Goal: Task Accomplishment & Management: Complete application form

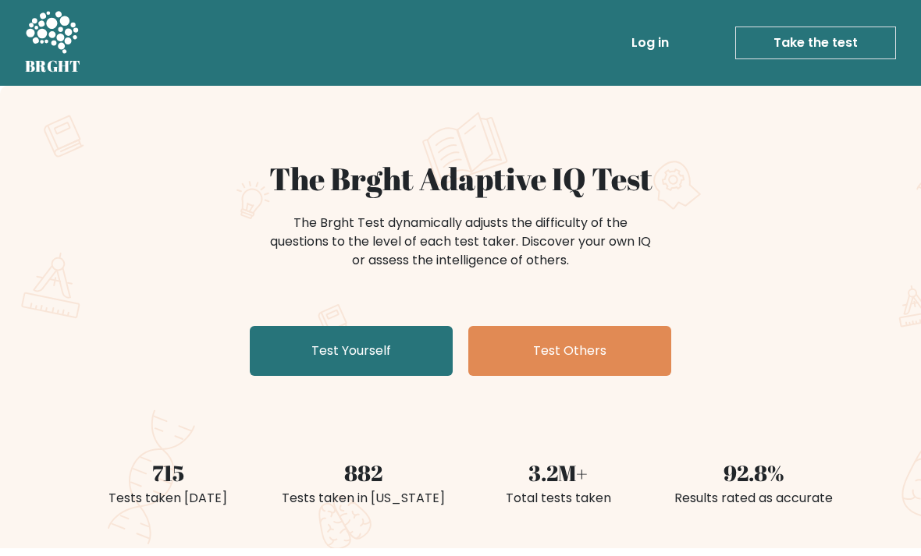
click at [394, 336] on link "Test Yourself" at bounding box center [351, 351] width 203 height 50
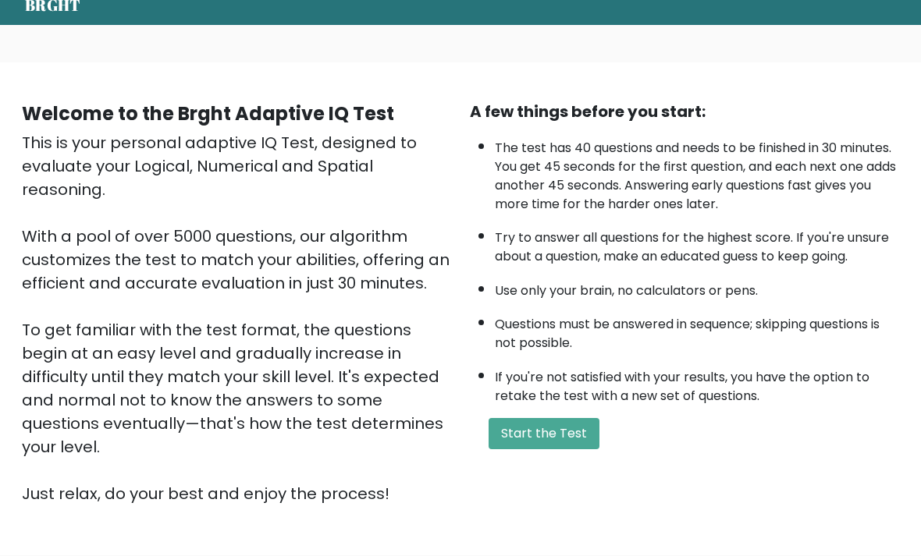
scroll to position [69, 0]
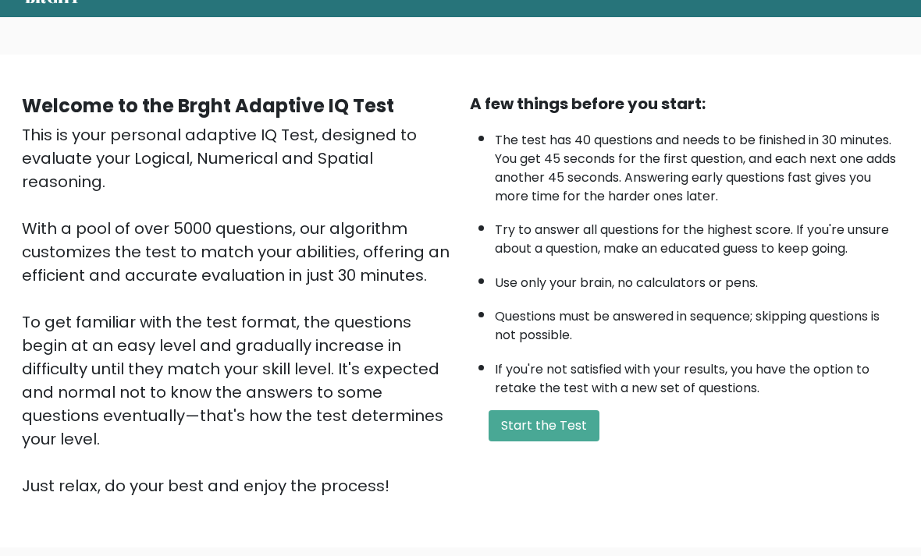
click at [543, 442] on button "Start the Test" at bounding box center [543, 425] width 111 height 31
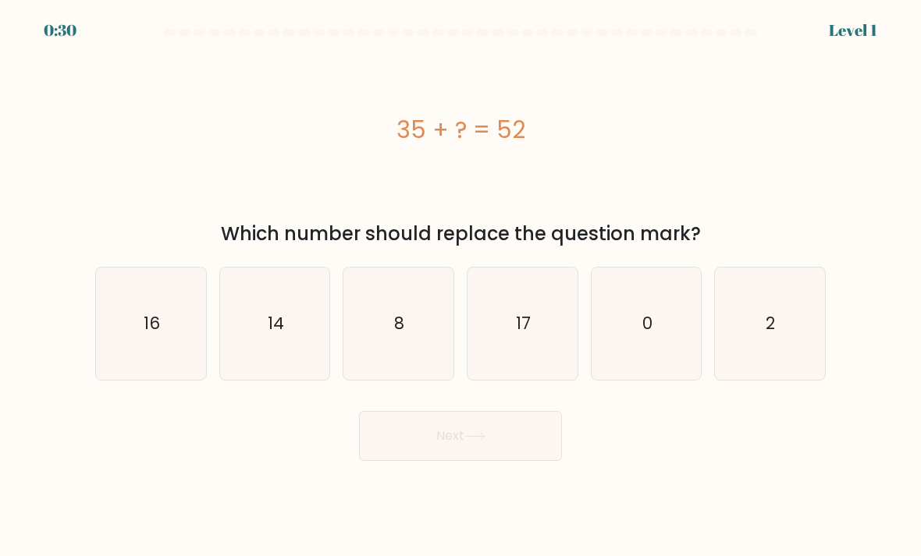
click at [535, 360] on icon "17" at bounding box center [522, 324] width 110 height 110
click at [461, 286] on input "d. 17" at bounding box center [460, 283] width 1 height 8
radio input "true"
click at [445, 453] on button "Next" at bounding box center [460, 436] width 203 height 50
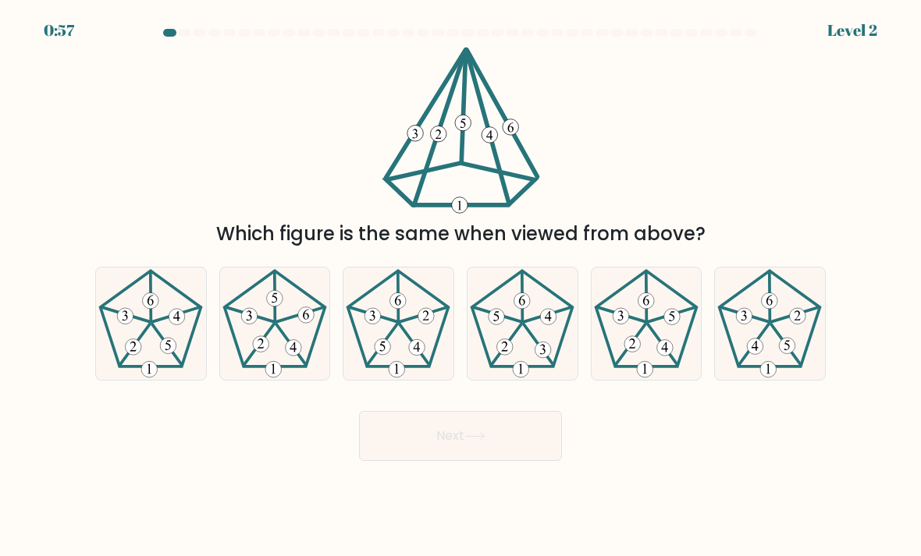
click at [270, 350] on icon at bounding box center [275, 324] width 110 height 110
click at [460, 286] on input "b." at bounding box center [460, 283] width 1 height 8
radio input "true"
click at [439, 448] on button "Next" at bounding box center [460, 436] width 203 height 50
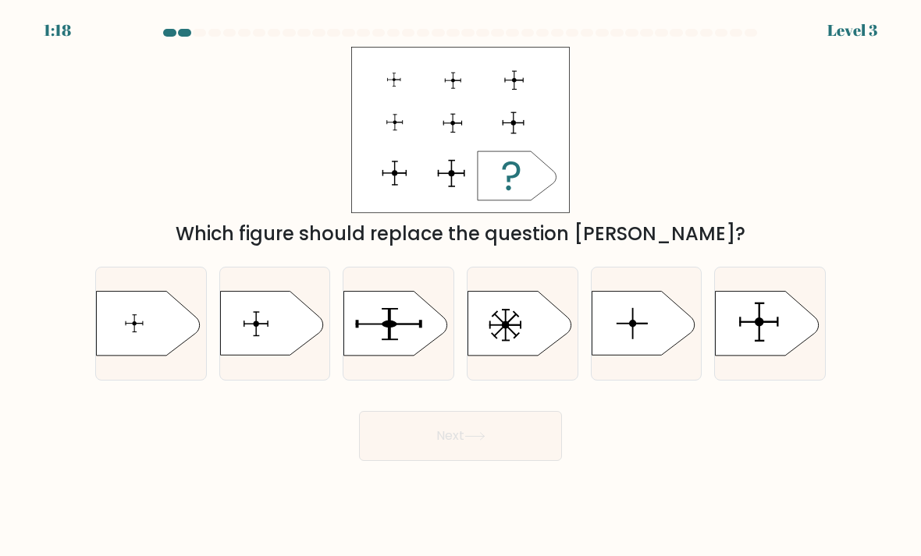
click at [409, 354] on icon at bounding box center [395, 324] width 103 height 64
click at [460, 286] on input "c." at bounding box center [460, 283] width 1 height 8
radio input "true"
click at [797, 342] on icon at bounding box center [766, 324] width 103 height 64
click at [461, 286] on input "f." at bounding box center [460, 283] width 1 height 8
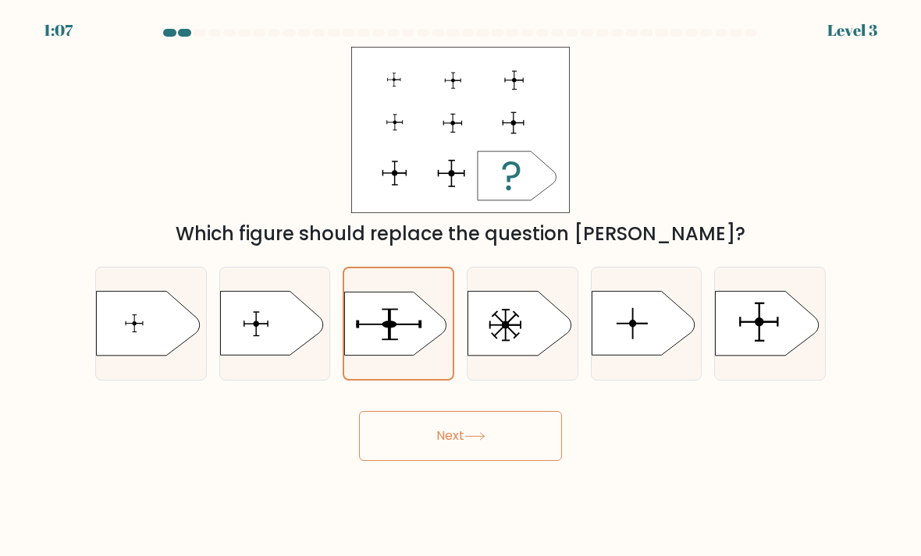
radio input "true"
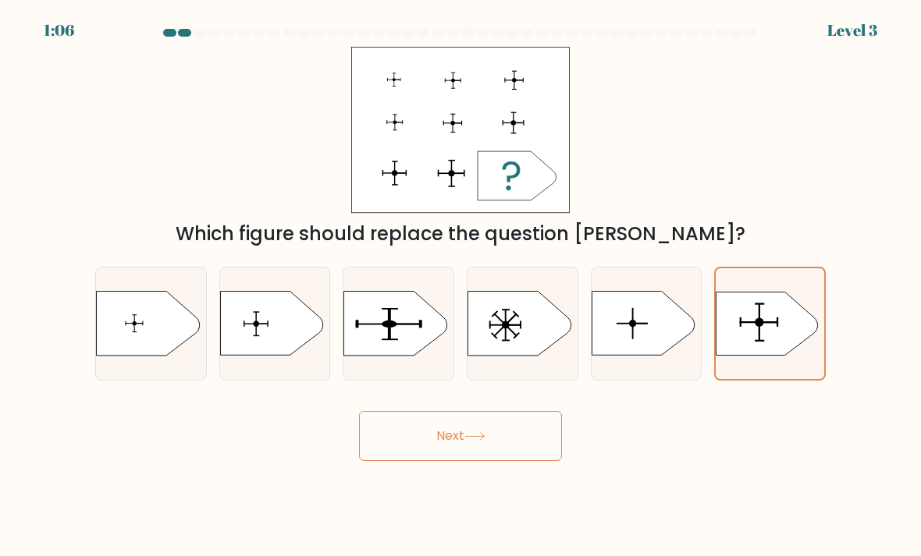
click at [492, 459] on button "Next" at bounding box center [460, 436] width 203 height 50
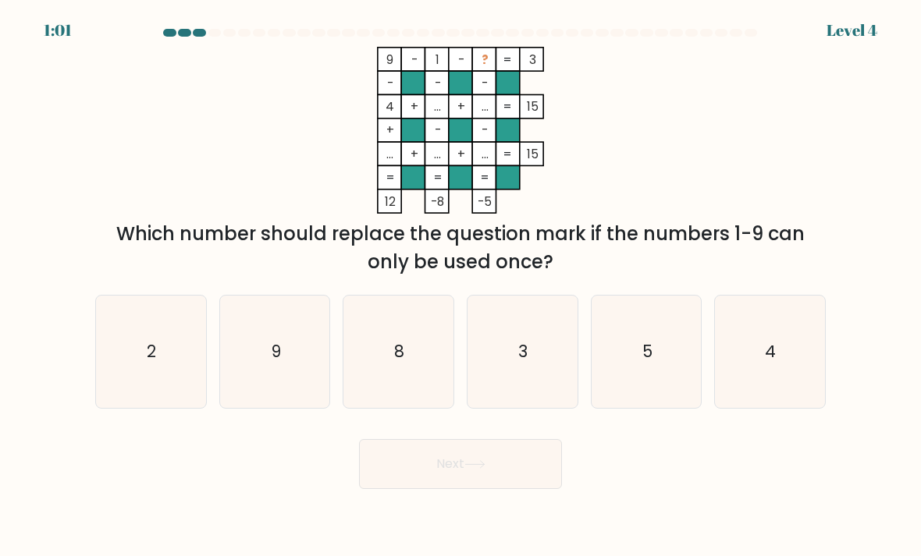
click at [632, 388] on icon "5" at bounding box center [646, 352] width 110 height 110
click at [461, 286] on input "e. 5" at bounding box center [460, 283] width 1 height 8
radio input "true"
click at [483, 469] on icon at bounding box center [474, 464] width 21 height 9
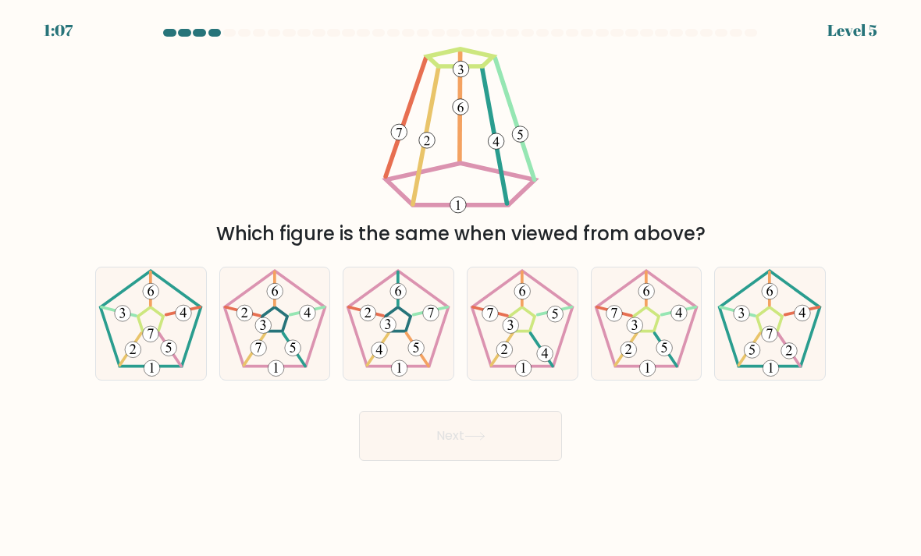
click at [655, 351] on 262 at bounding box center [666, 349] width 23 height 33
click at [461, 286] on input "e." at bounding box center [460, 283] width 1 height 8
radio input "true"
click at [534, 357] on icon at bounding box center [522, 324] width 110 height 110
click at [461, 286] on input "d." at bounding box center [460, 283] width 1 height 8
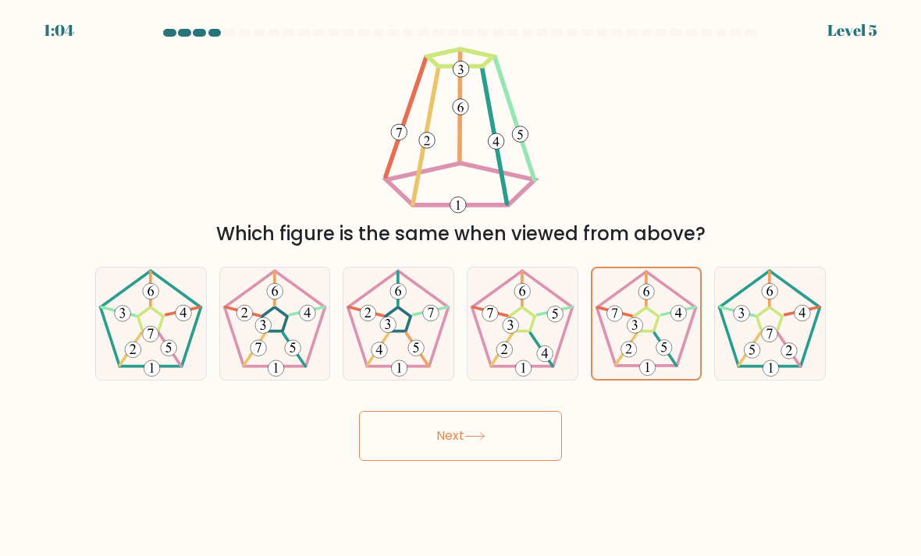
radio input "true"
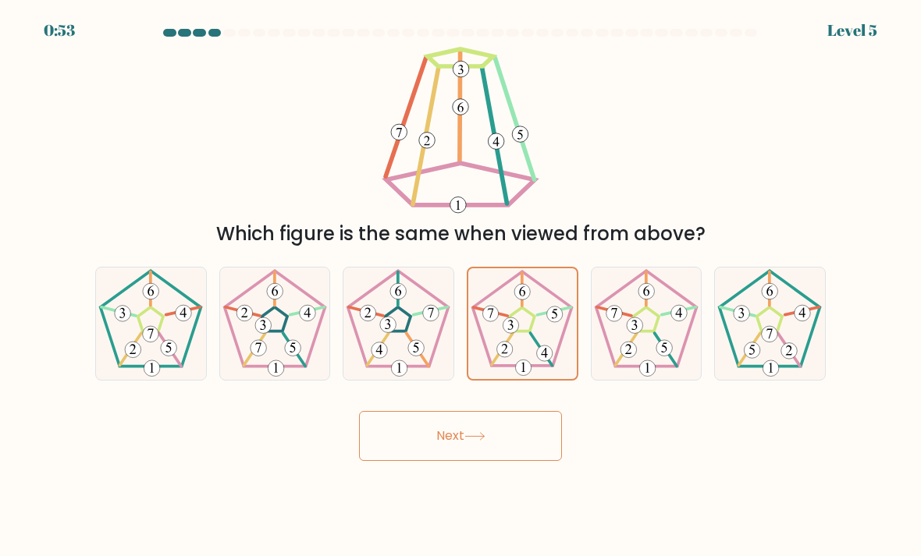
click at [534, 459] on button "Next" at bounding box center [460, 436] width 203 height 50
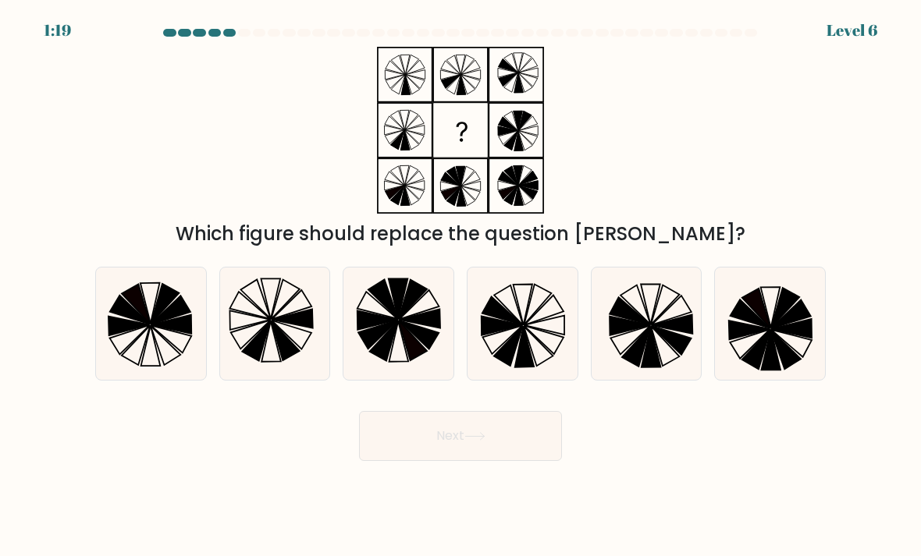
click at [530, 340] on icon at bounding box center [522, 324] width 110 height 110
click at [461, 286] on input "d." at bounding box center [460, 283] width 1 height 8
radio input "true"
click at [534, 457] on button "Next" at bounding box center [460, 436] width 203 height 50
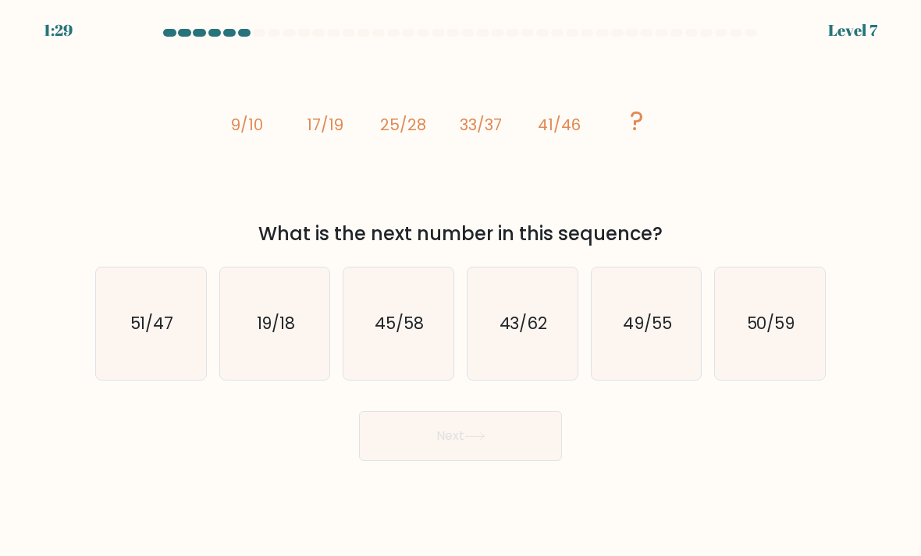
click at [639, 352] on icon "49/55" at bounding box center [646, 324] width 110 height 110
click at [461, 286] on input "e. 49/55" at bounding box center [460, 283] width 1 height 8
radio input "true"
click at [536, 459] on button "Next" at bounding box center [460, 436] width 203 height 50
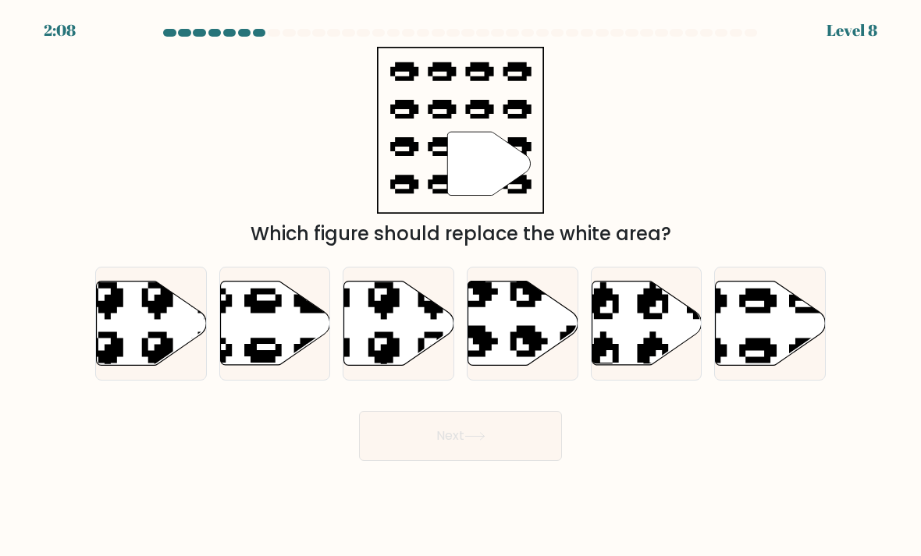
click at [761, 336] on icon at bounding box center [770, 324] width 110 height 84
click at [461, 286] on input "f." at bounding box center [460, 283] width 1 height 8
radio input "true"
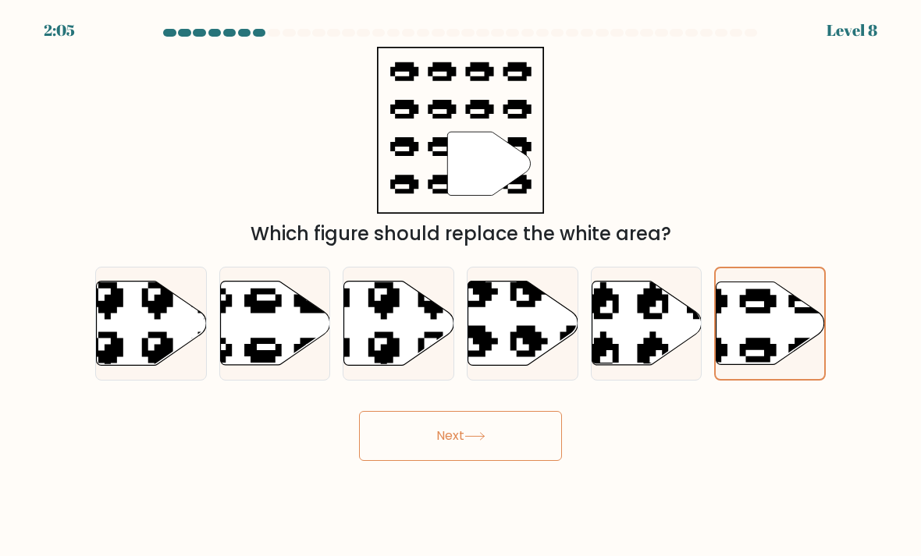
click at [496, 460] on button "Next" at bounding box center [460, 436] width 203 height 50
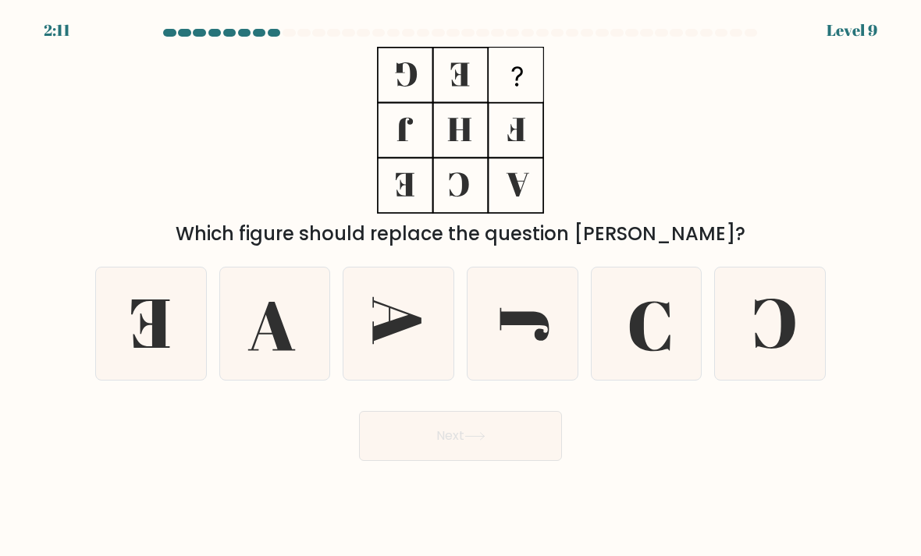
click at [774, 313] on icon at bounding box center [770, 324] width 110 height 110
click at [461, 286] on input "f." at bounding box center [460, 283] width 1 height 8
radio input "true"
click at [645, 308] on icon at bounding box center [646, 324] width 110 height 110
click at [461, 286] on input "e." at bounding box center [460, 283] width 1 height 8
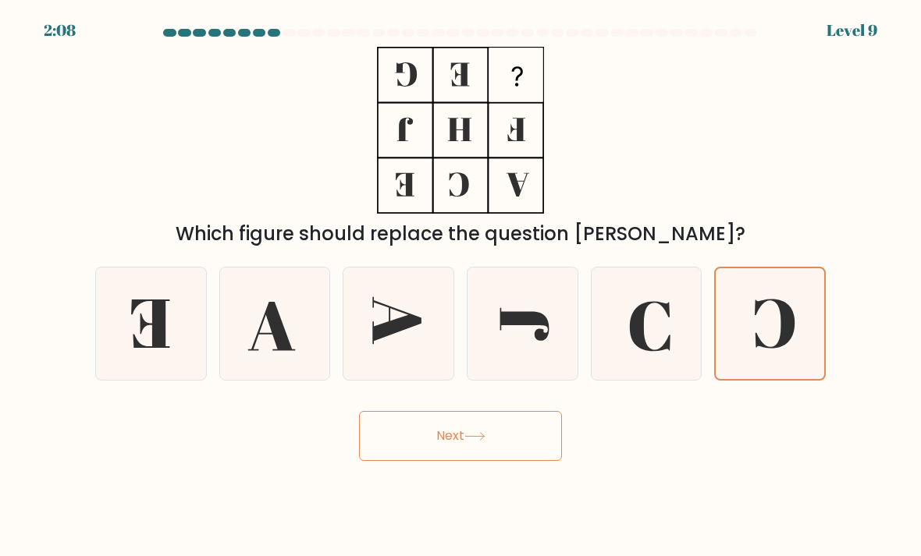
radio input "true"
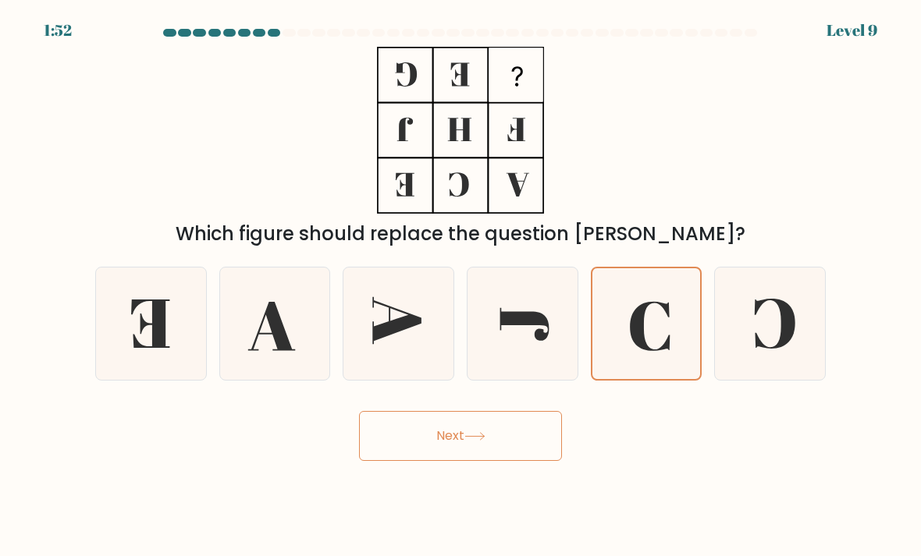
scroll to position [50, 0]
click at [541, 411] on button "Next" at bounding box center [460, 436] width 203 height 50
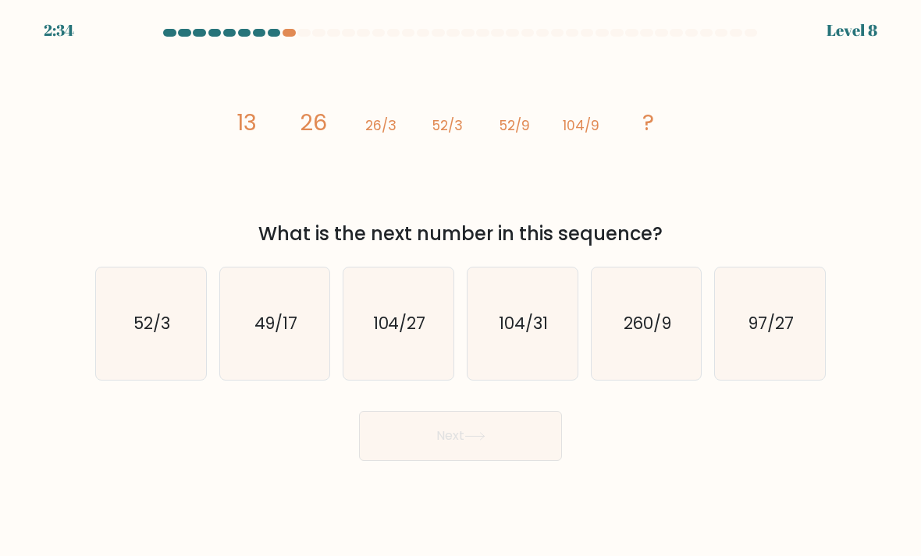
scroll to position [0, 0]
click at [400, 360] on icon "104/27" at bounding box center [398, 324] width 110 height 110
click at [460, 286] on input "c. 104/27" at bounding box center [460, 283] width 1 height 8
radio input "true"
click at [464, 452] on button "Next" at bounding box center [460, 436] width 203 height 50
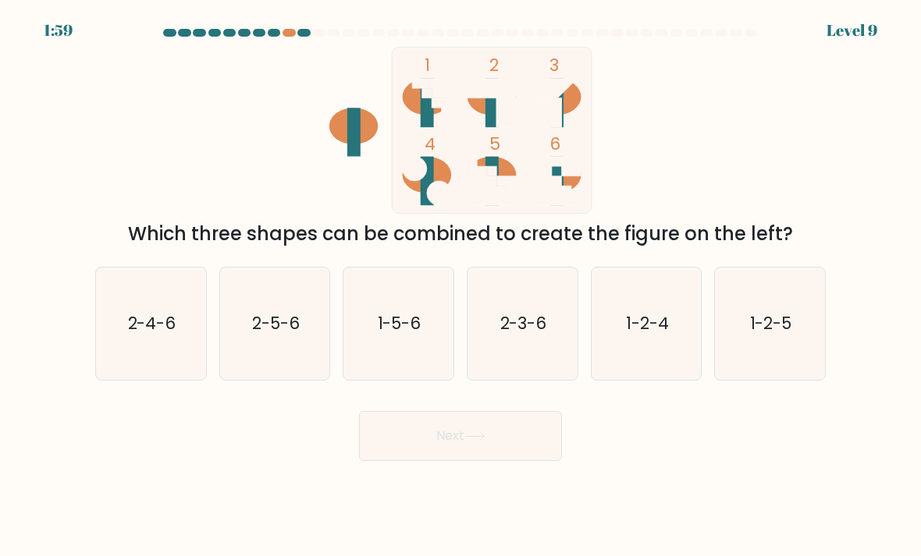
click at [407, 335] on text "1-5-6" at bounding box center [400, 323] width 44 height 23
click at [460, 286] on input "c. 1-5-6" at bounding box center [460, 283] width 1 height 8
radio input "true"
click at [465, 447] on button "Next" at bounding box center [460, 436] width 203 height 50
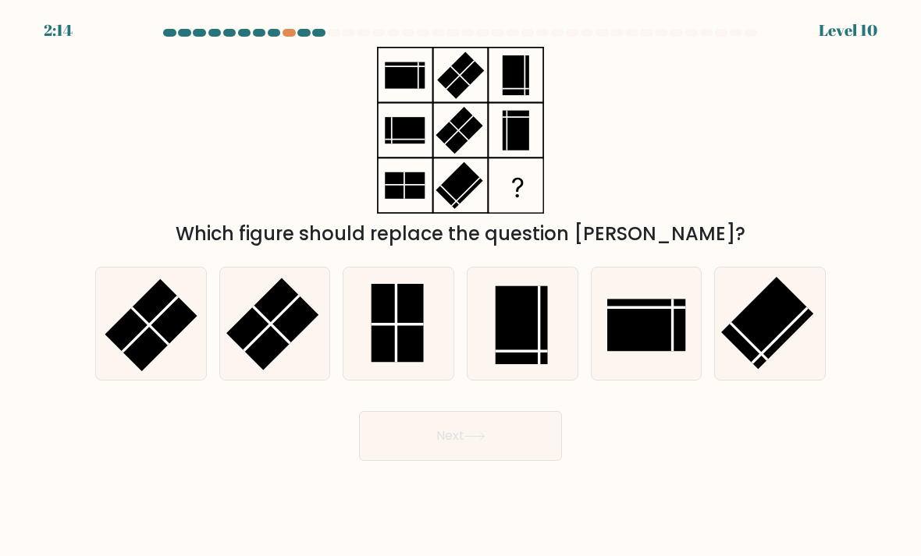
click at [406, 363] on rect at bounding box center [397, 323] width 52 height 79
click at [460, 286] on input "c." at bounding box center [460, 283] width 1 height 8
radio input "true"
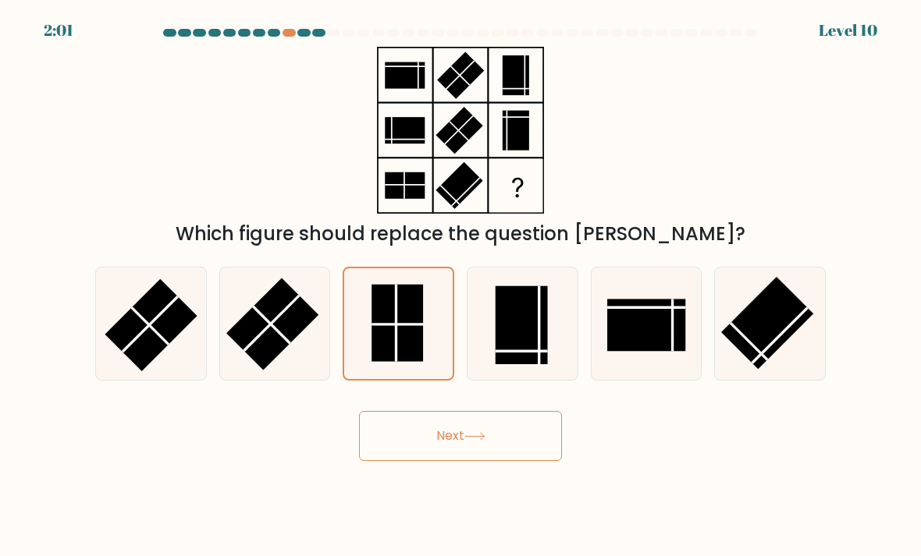
click at [431, 457] on button "Next" at bounding box center [460, 436] width 203 height 50
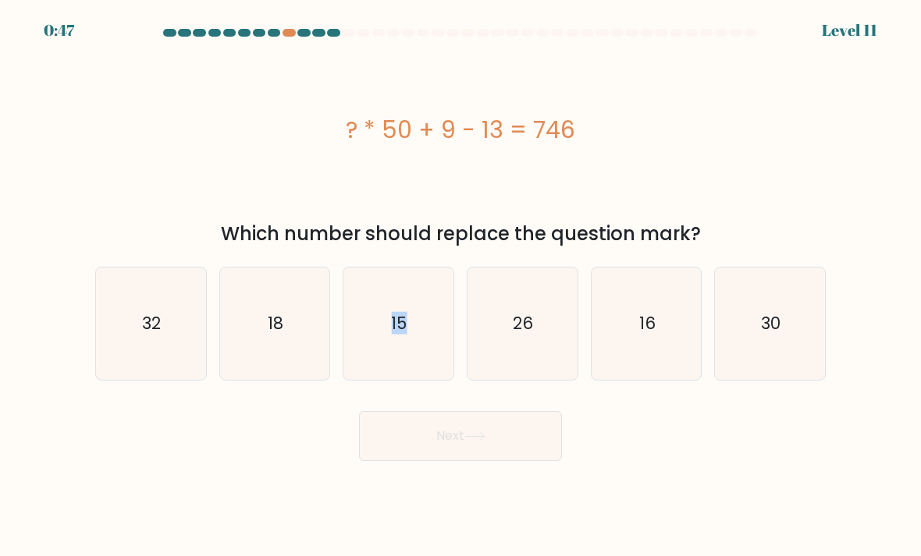
click at [376, 379] on icon "15" at bounding box center [398, 324] width 110 height 110
click at [460, 286] on input "c. 15" at bounding box center [460, 283] width 1 height 8
radio input "true"
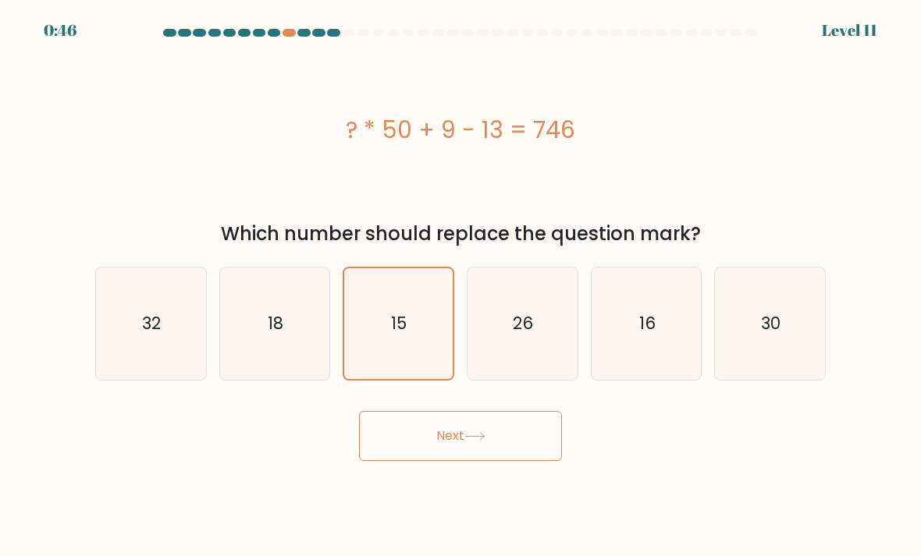
click at [440, 458] on button "Next" at bounding box center [460, 436] width 203 height 50
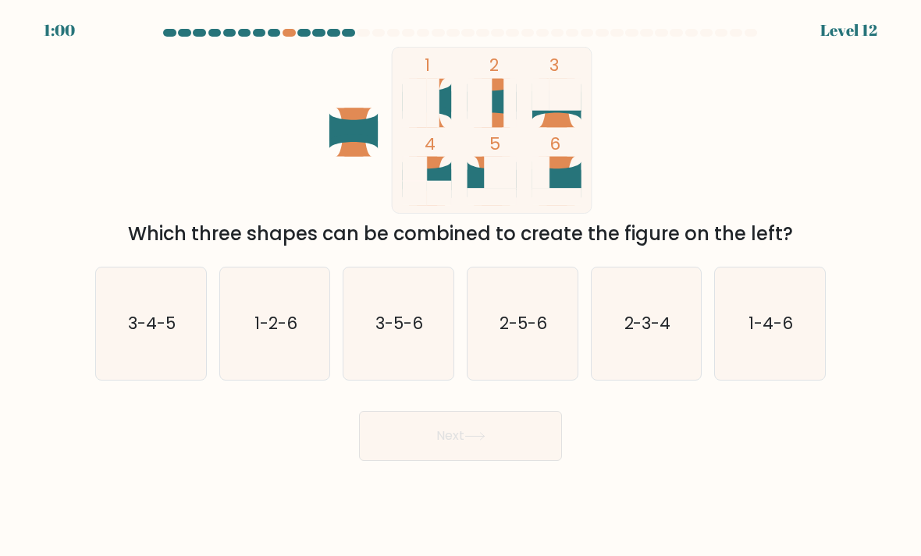
click at [398, 361] on icon "3-5-6" at bounding box center [398, 324] width 110 height 110
click at [460, 286] on input "c. 3-5-6" at bounding box center [460, 283] width 1 height 8
radio input "true"
click at [484, 459] on button "Next" at bounding box center [460, 436] width 203 height 50
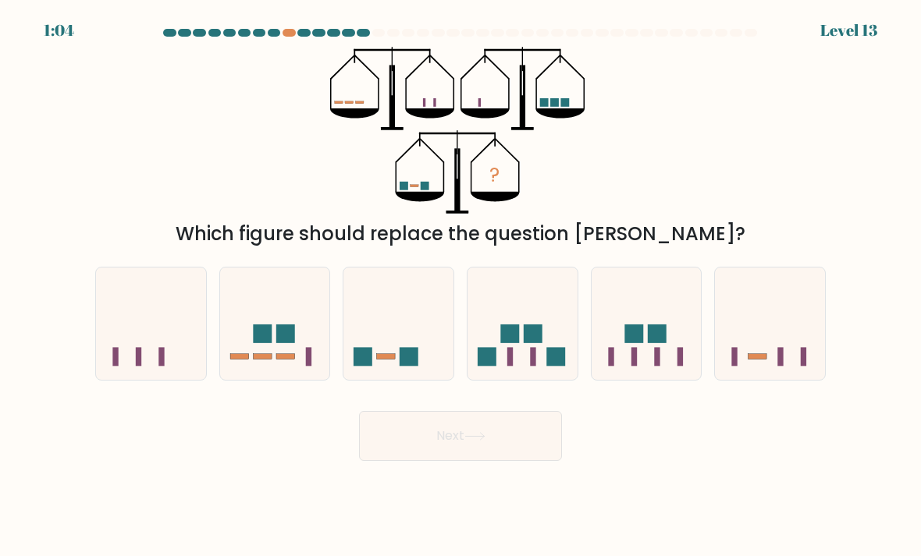
click at [407, 367] on rect at bounding box center [408, 357] width 19 height 19
click at [460, 286] on input "c." at bounding box center [460, 283] width 1 height 8
radio input "true"
click at [467, 452] on button "Next" at bounding box center [460, 436] width 203 height 50
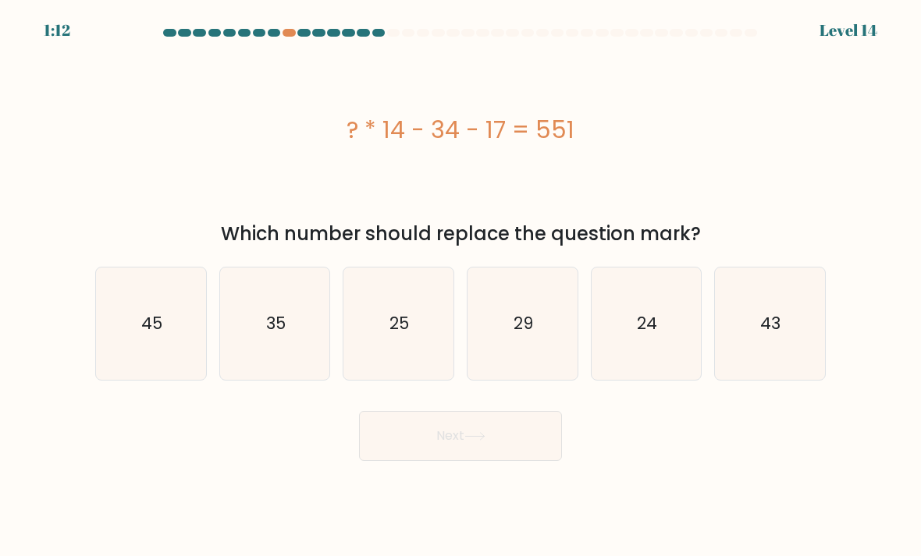
click at [775, 335] on text "43" at bounding box center [771, 323] width 20 height 23
click at [461, 286] on input "f. 43" at bounding box center [460, 283] width 1 height 8
radio input "true"
click at [476, 456] on button "Next" at bounding box center [460, 436] width 203 height 50
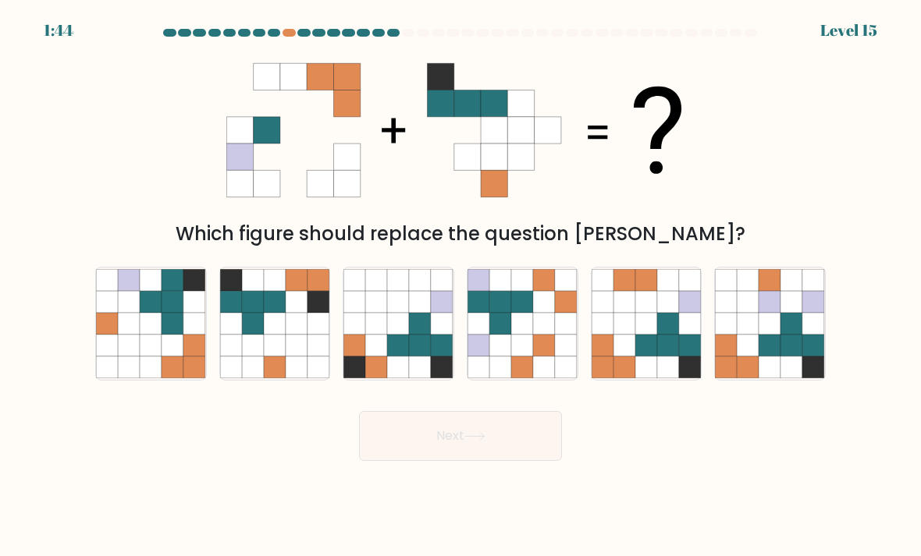
click at [533, 357] on icon at bounding box center [522, 346] width 22 height 22
click at [461, 286] on input "d." at bounding box center [460, 283] width 1 height 8
radio input "true"
click at [640, 352] on icon at bounding box center [646, 346] width 22 height 22
click at [461, 286] on input "e." at bounding box center [460, 283] width 1 height 8
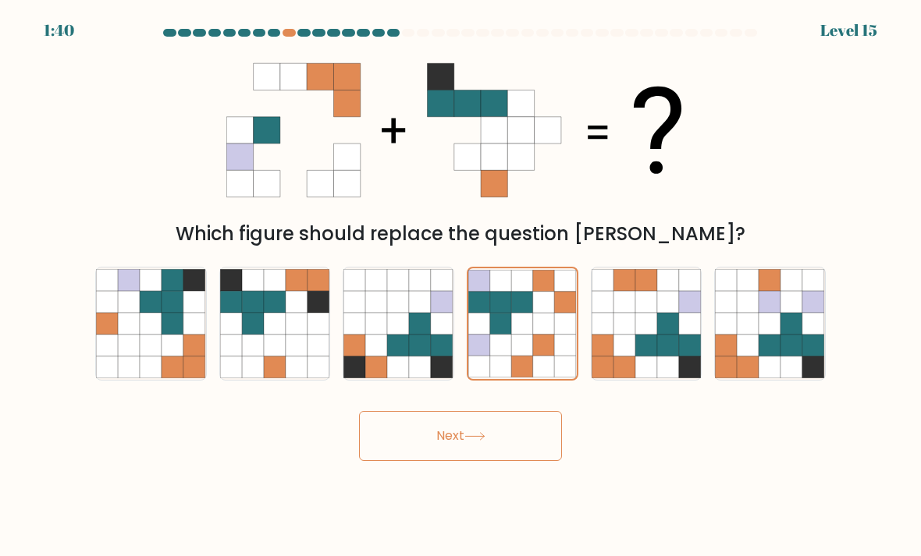
radio input "true"
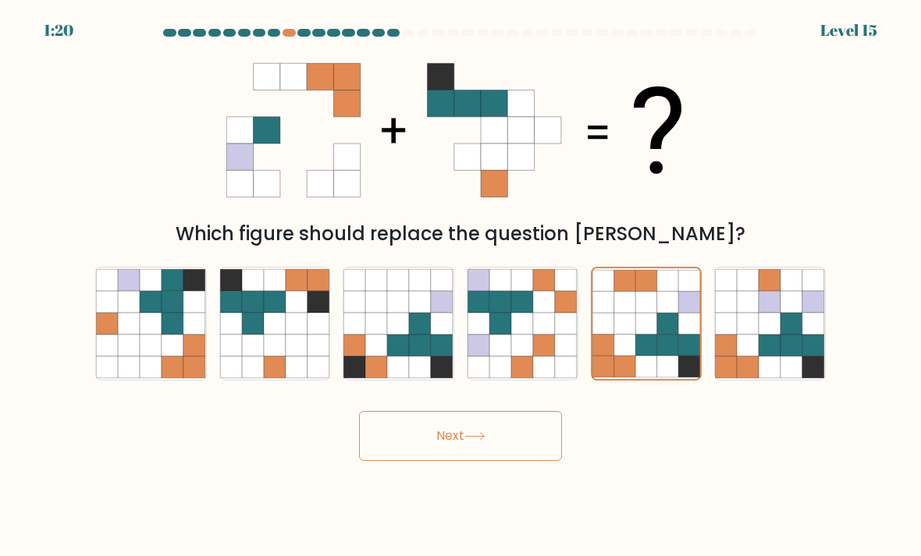
click at [760, 374] on icon at bounding box center [770, 368] width 22 height 22
click at [461, 286] on input "f." at bounding box center [460, 283] width 1 height 8
radio input "true"
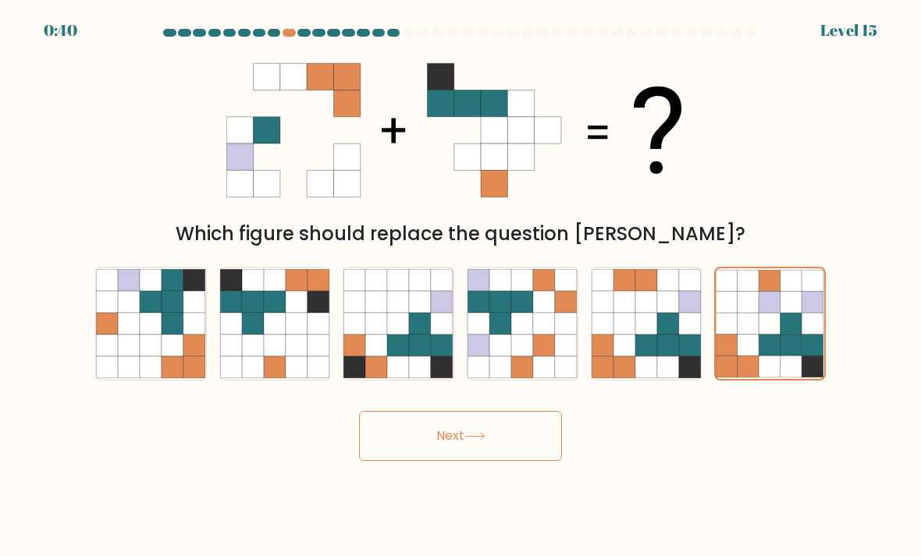
click at [111, 357] on icon at bounding box center [107, 346] width 22 height 22
click at [460, 286] on input "a." at bounding box center [460, 283] width 1 height 8
radio input "true"
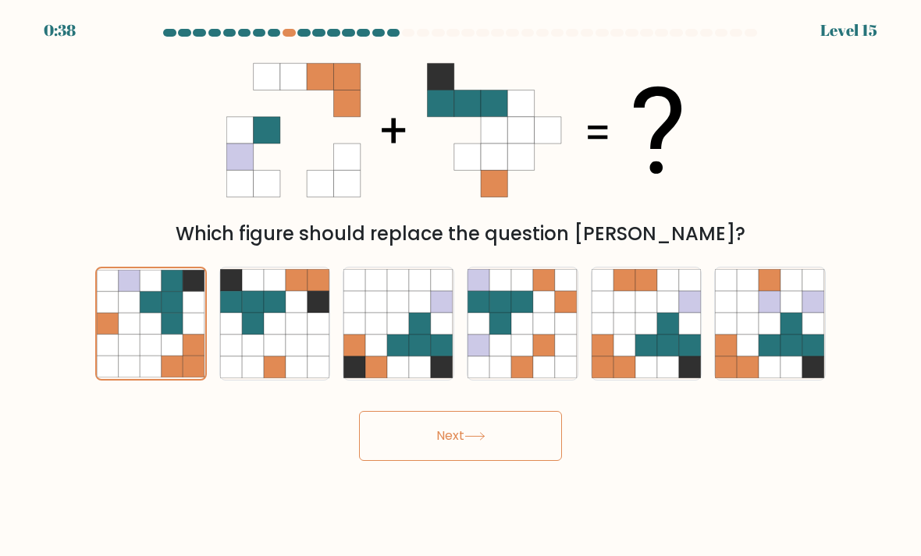
click at [417, 456] on button "Next" at bounding box center [460, 436] width 203 height 50
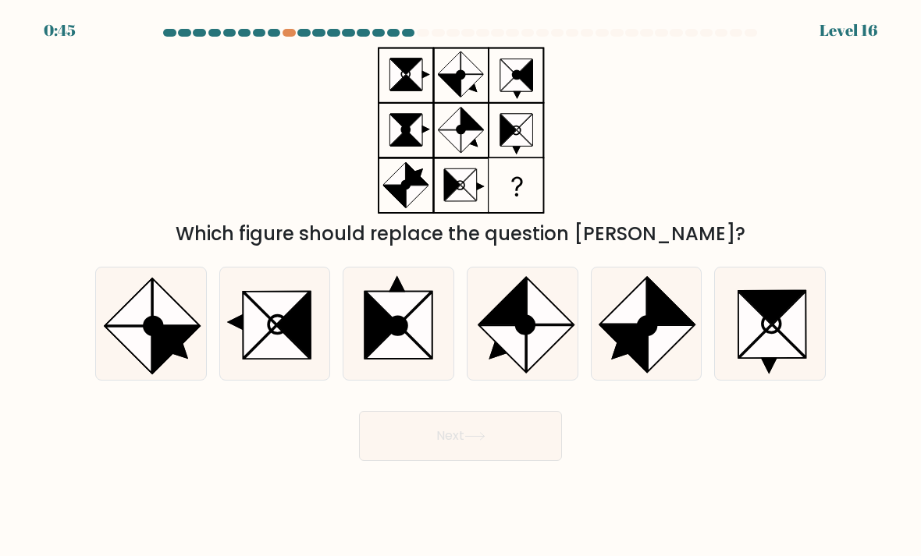
click at [205, 328] on icon at bounding box center [151, 324] width 110 height 110
click at [460, 286] on input "a." at bounding box center [460, 283] width 1 height 8
radio input "true"
click at [532, 439] on button "Next" at bounding box center [460, 436] width 203 height 50
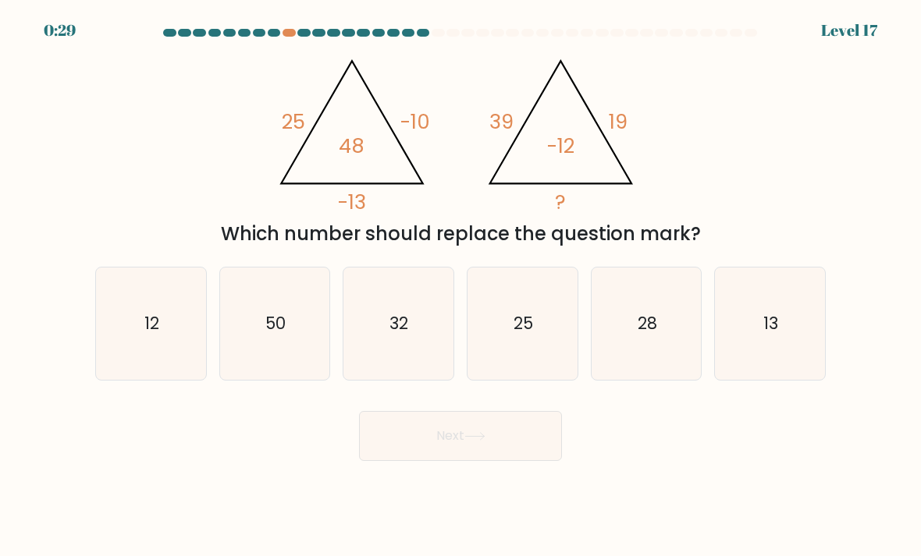
click at [279, 335] on text "50" at bounding box center [275, 323] width 20 height 23
click at [460, 286] on input "b. 50" at bounding box center [460, 283] width 1 height 8
radio input "true"
click at [465, 451] on button "Next" at bounding box center [460, 436] width 203 height 50
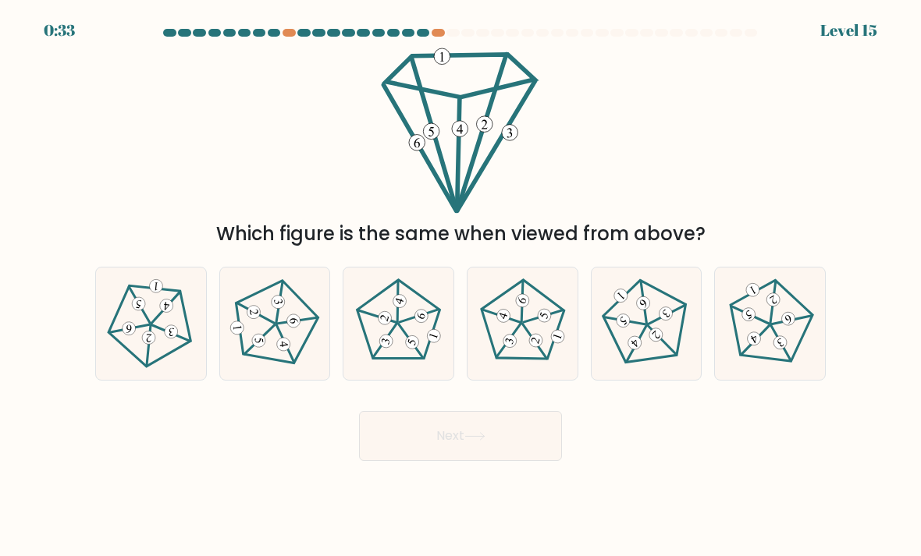
click at [534, 366] on icon at bounding box center [522, 324] width 90 height 90
click at [461, 286] on input "d." at bounding box center [460, 283] width 1 height 8
radio input "true"
click at [471, 441] on icon at bounding box center [474, 436] width 21 height 9
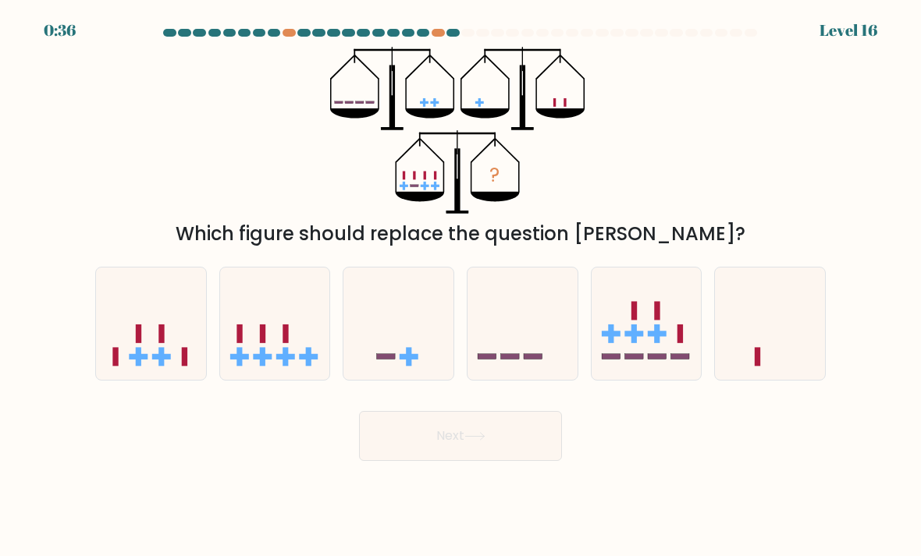
click at [665, 320] on icon at bounding box center [646, 324] width 110 height 91
click at [461, 286] on input "e." at bounding box center [460, 283] width 1 height 8
radio input "true"
click at [275, 369] on icon at bounding box center [275, 324] width 110 height 91
click at [460, 286] on input "b." at bounding box center [460, 283] width 1 height 8
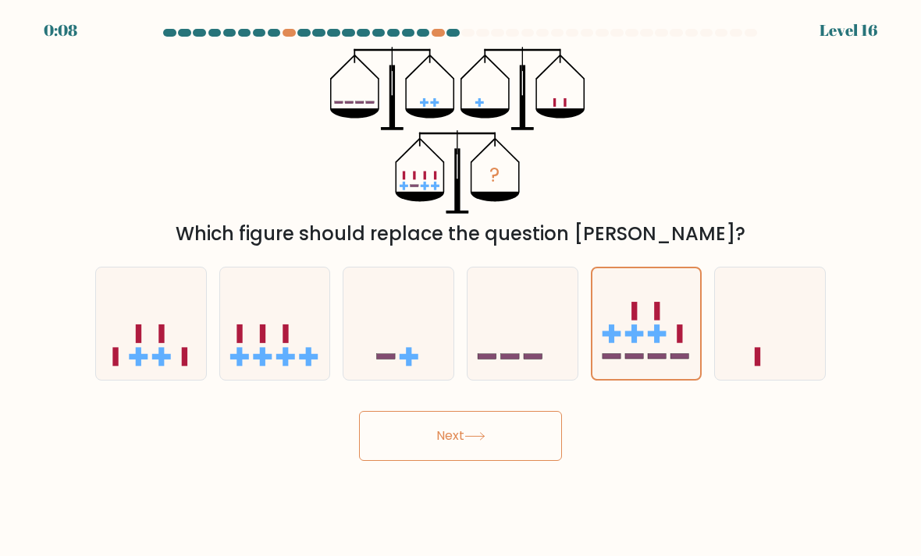
radio input "true"
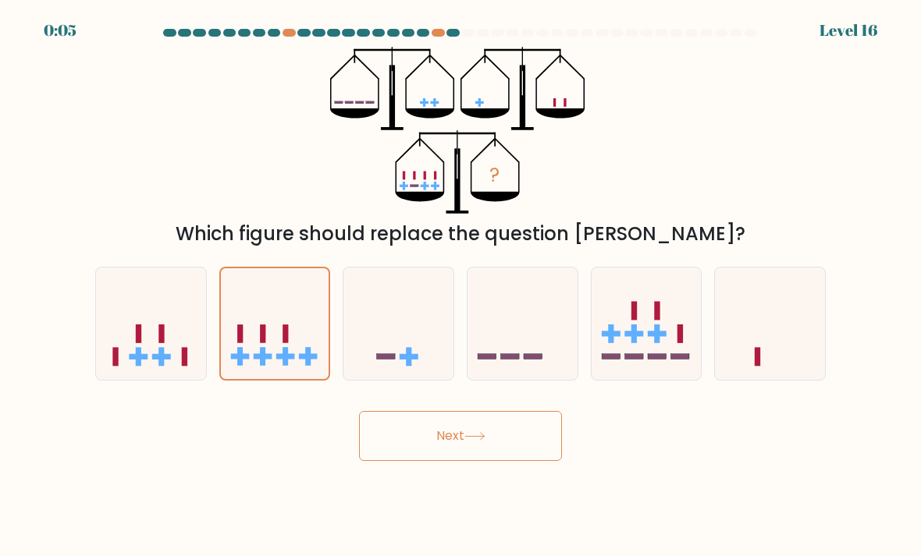
click at [458, 461] on button "Next" at bounding box center [460, 436] width 203 height 50
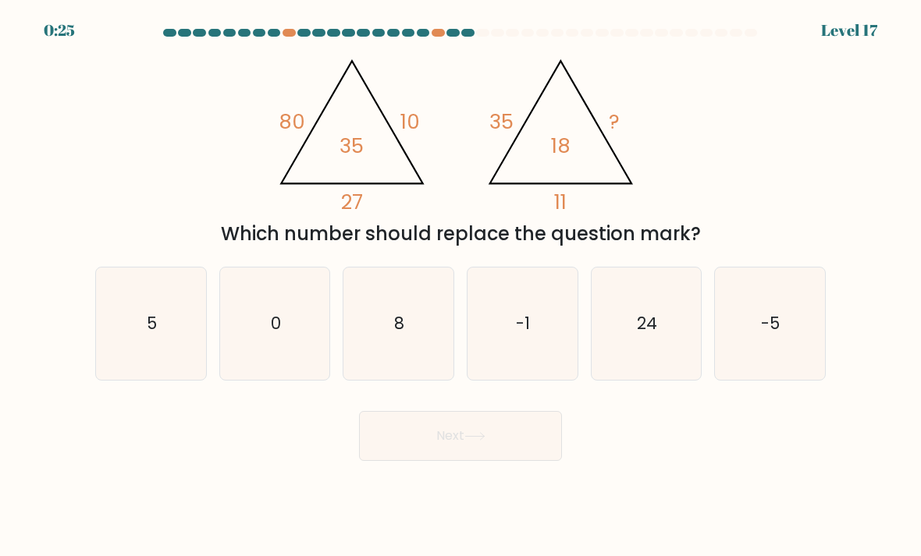
click at [153, 335] on text "5" at bounding box center [152, 323] width 10 height 23
click at [460, 286] on input "a. 5" at bounding box center [460, 283] width 1 height 8
radio input "true"
click at [425, 357] on icon "8" at bounding box center [398, 324] width 110 height 110
click at [460, 286] on input "c. 8" at bounding box center [460, 283] width 1 height 8
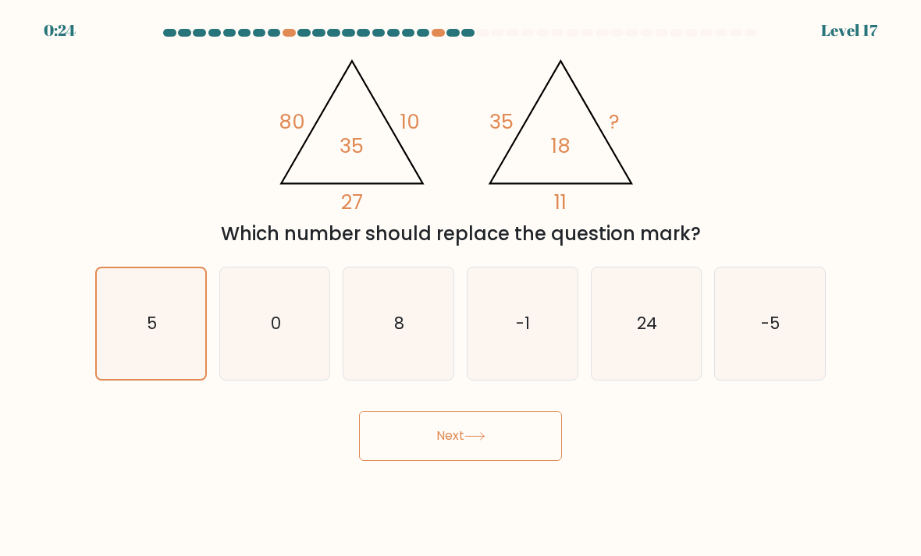
radio input "true"
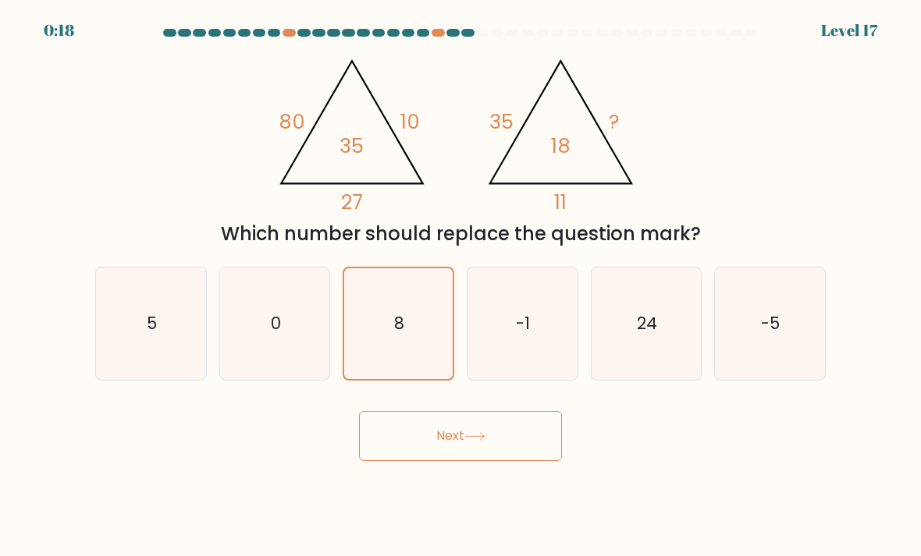
click at [681, 321] on icon "24" at bounding box center [646, 324] width 110 height 110
click at [461, 286] on input "e. 24" at bounding box center [460, 283] width 1 height 8
radio input "true"
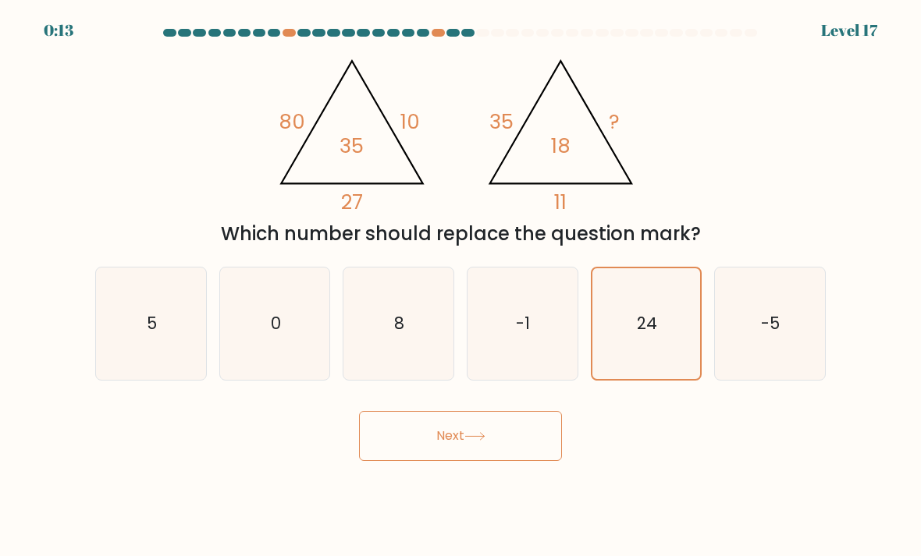
click at [374, 358] on icon "8" at bounding box center [398, 324] width 110 height 110
click at [460, 286] on input "c. 8" at bounding box center [460, 283] width 1 height 8
radio input "true"
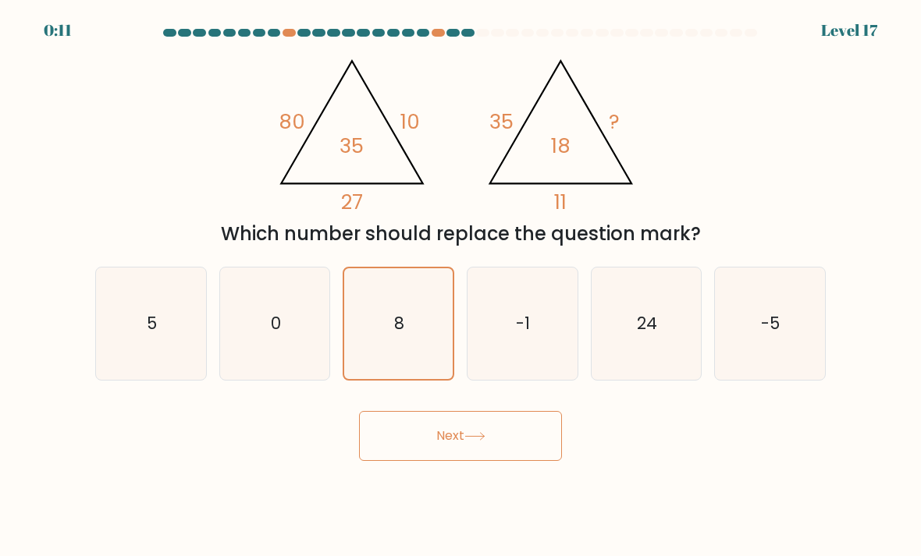
click at [147, 346] on icon "5" at bounding box center [151, 324] width 110 height 110
click at [460, 286] on input "a. 5" at bounding box center [460, 283] width 1 height 8
radio input "true"
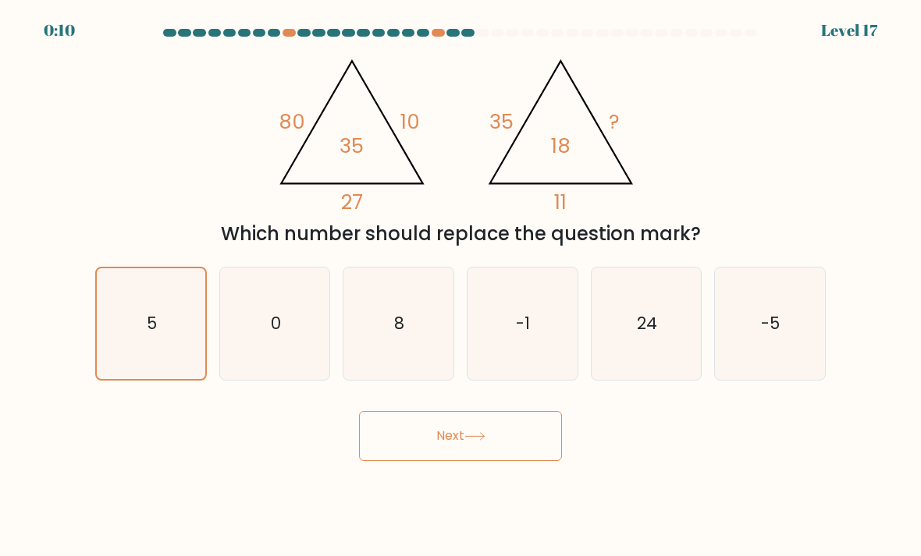
click at [467, 445] on button "Next" at bounding box center [460, 436] width 203 height 50
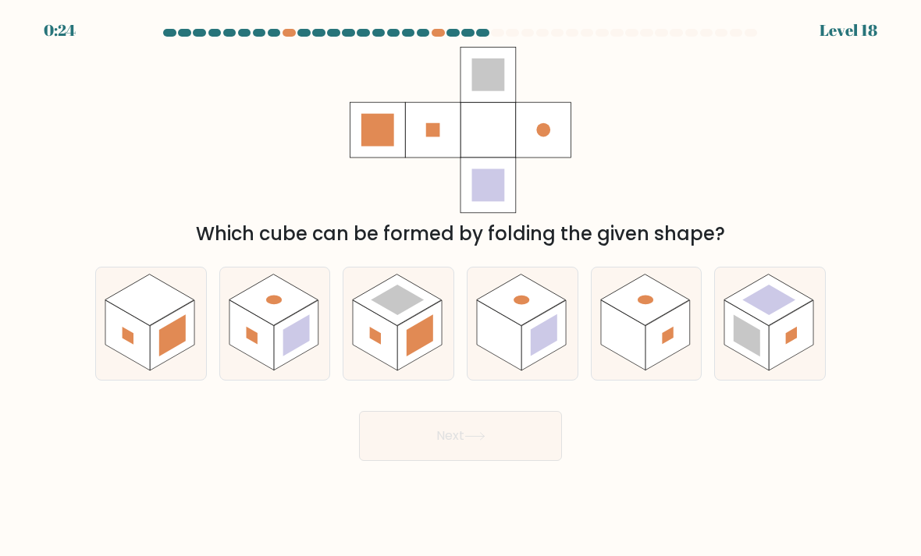
click at [761, 371] on rect at bounding box center [746, 335] width 44 height 70
click at [461, 286] on input "f." at bounding box center [460, 283] width 1 height 8
radio input "true"
click at [482, 441] on icon at bounding box center [474, 436] width 21 height 9
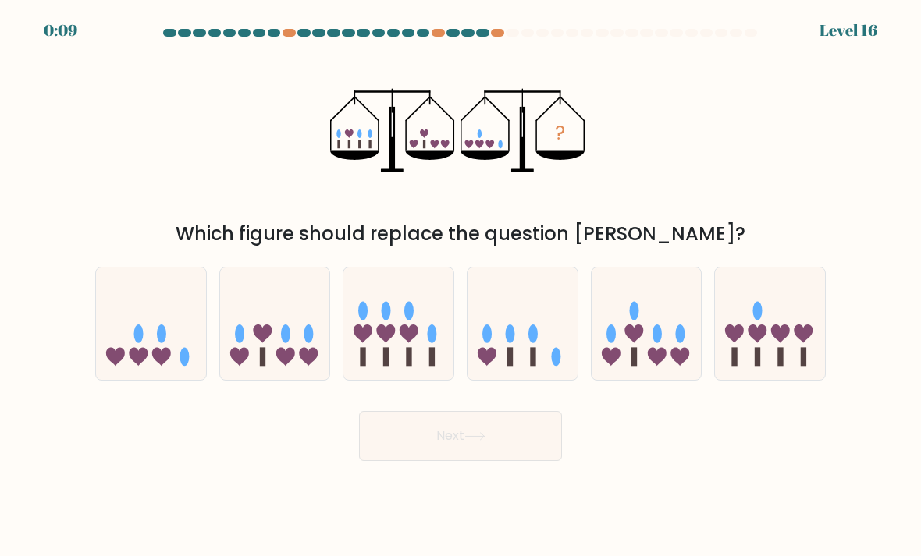
click at [544, 357] on icon at bounding box center [522, 324] width 110 height 91
click at [461, 286] on input "d." at bounding box center [460, 283] width 1 height 8
radio input "true"
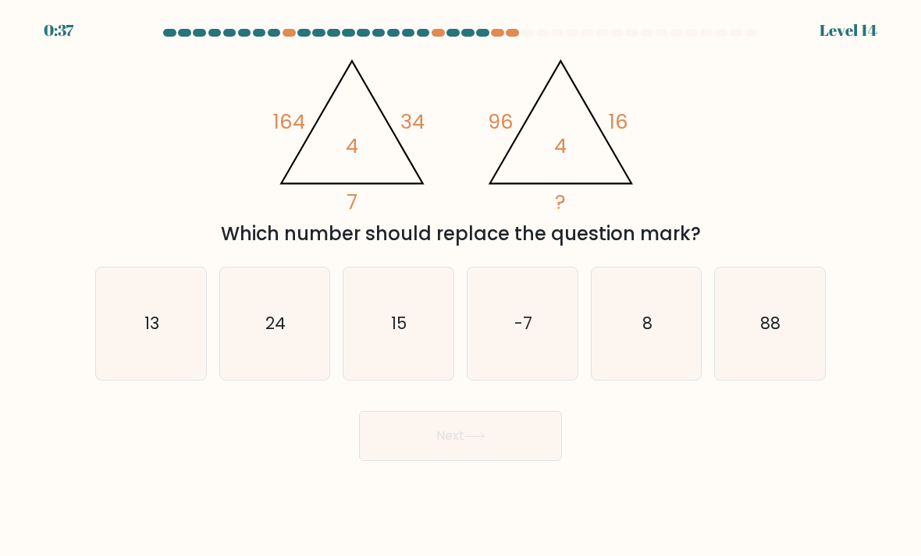
click at [468, 344] on icon "-7" at bounding box center [522, 324] width 110 height 110
click at [461, 286] on input "d. -7" at bounding box center [460, 283] width 1 height 8
radio input "true"
click at [449, 449] on button "Next" at bounding box center [460, 436] width 203 height 50
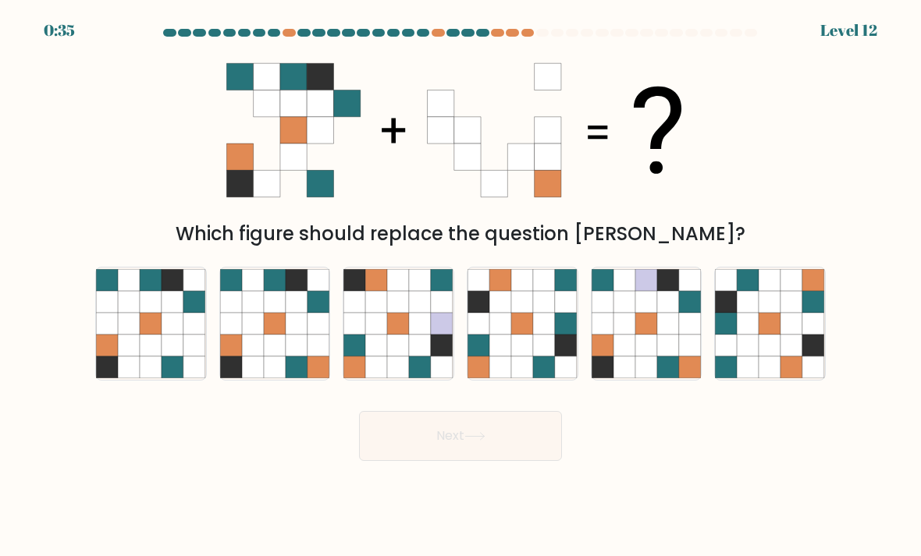
click at [271, 357] on icon at bounding box center [275, 346] width 22 height 22
click at [460, 286] on input "b." at bounding box center [460, 283] width 1 height 8
radio input "true"
click at [428, 446] on button "Next" at bounding box center [460, 436] width 203 height 50
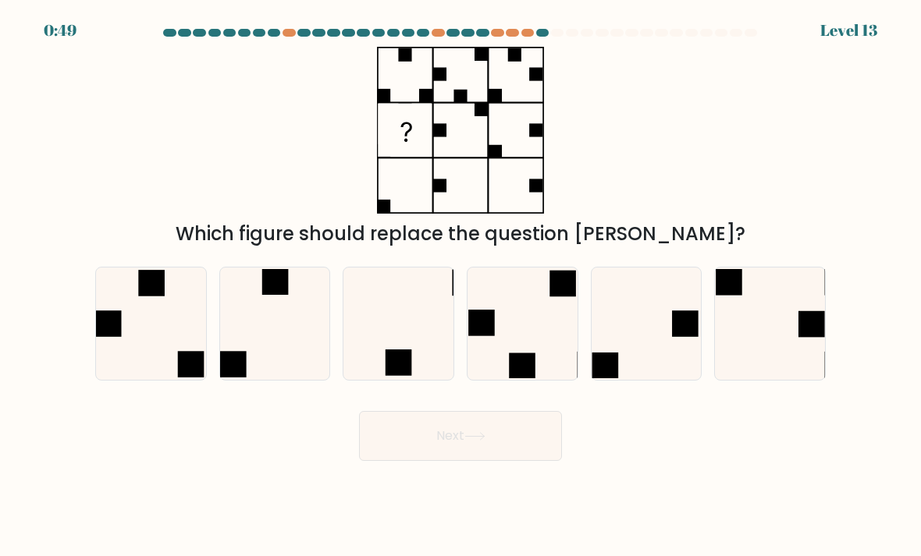
click at [268, 345] on icon at bounding box center [275, 324] width 110 height 110
click at [460, 286] on input "b." at bounding box center [460, 283] width 1 height 8
radio input "true"
click at [432, 457] on button "Next" at bounding box center [460, 436] width 203 height 50
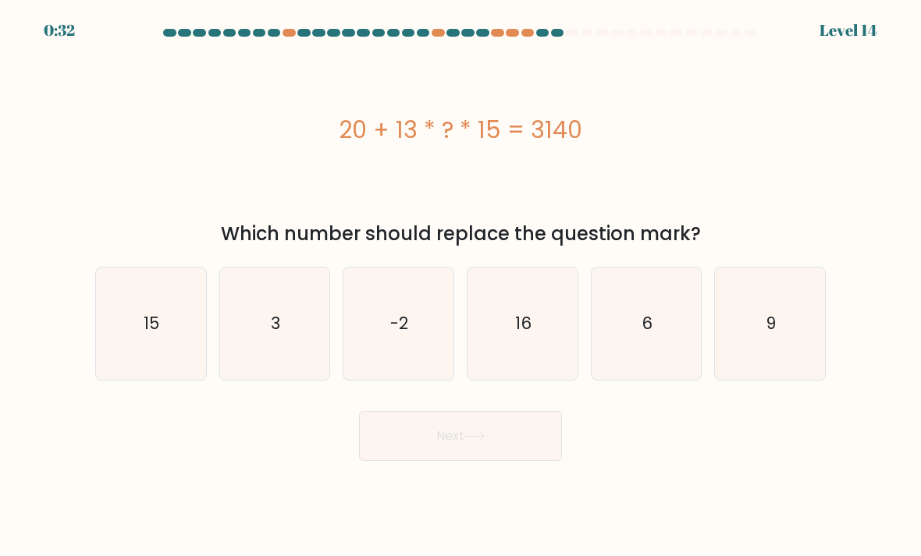
click at [528, 354] on icon "16" at bounding box center [522, 324] width 110 height 110
click at [461, 286] on input "d. 16" at bounding box center [460, 283] width 1 height 8
radio input "true"
click at [447, 461] on button "Next" at bounding box center [460, 436] width 203 height 50
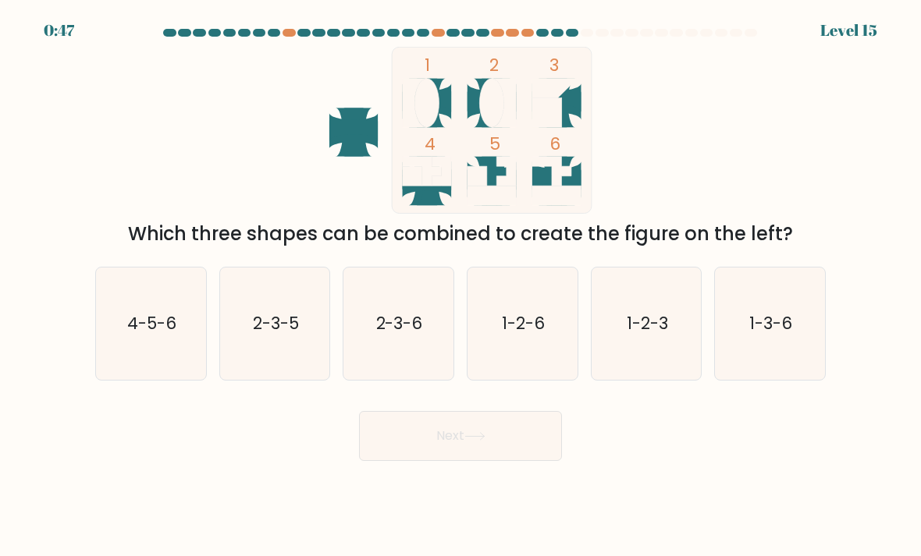
click at [148, 335] on text "4-5-6" at bounding box center [151, 323] width 49 height 23
click at [460, 286] on input "a. 4-5-6" at bounding box center [460, 283] width 1 height 8
radio input "true"
click at [477, 457] on button "Next" at bounding box center [460, 436] width 203 height 50
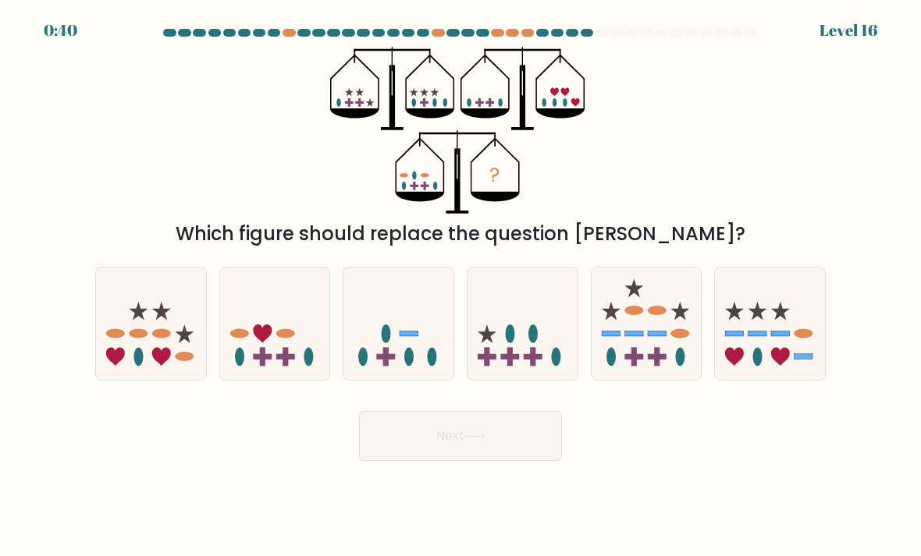
click at [517, 342] on icon at bounding box center [522, 324] width 110 height 91
click at [461, 286] on input "d." at bounding box center [460, 283] width 1 height 8
radio input "true"
click at [434, 449] on button "Next" at bounding box center [460, 436] width 203 height 50
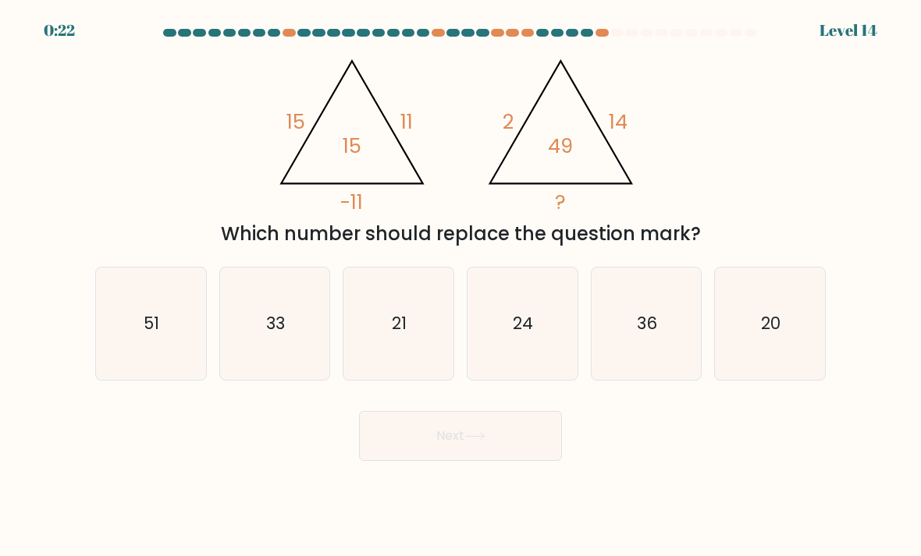
click at [279, 372] on icon "33" at bounding box center [275, 324] width 110 height 110
click at [460, 286] on input "b. 33" at bounding box center [460, 283] width 1 height 8
radio input "true"
click at [419, 458] on button "Next" at bounding box center [460, 436] width 203 height 50
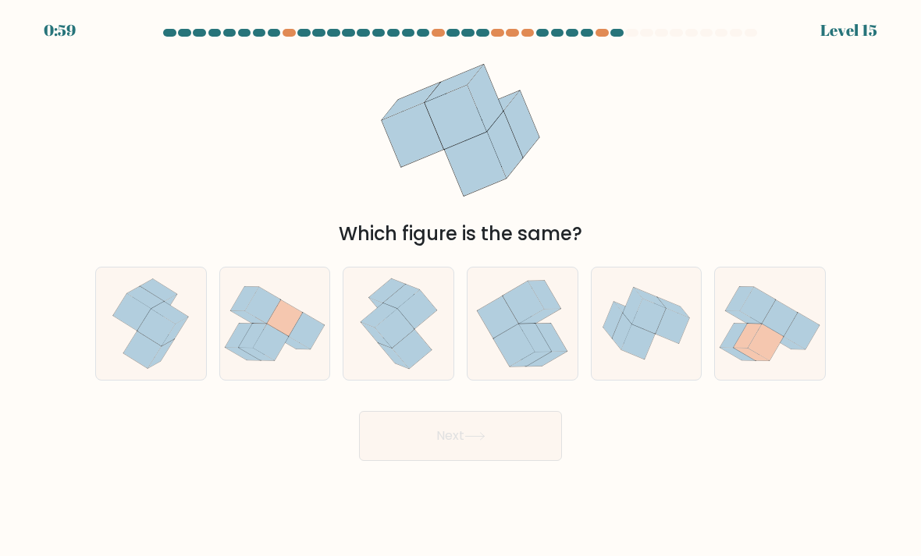
click at [491, 339] on icon at bounding box center [497, 317] width 41 height 42
click at [461, 286] on input "d." at bounding box center [460, 283] width 1 height 8
radio input "true"
click at [137, 380] on icon at bounding box center [151, 324] width 92 height 112
click at [460, 286] on input "a." at bounding box center [460, 283] width 1 height 8
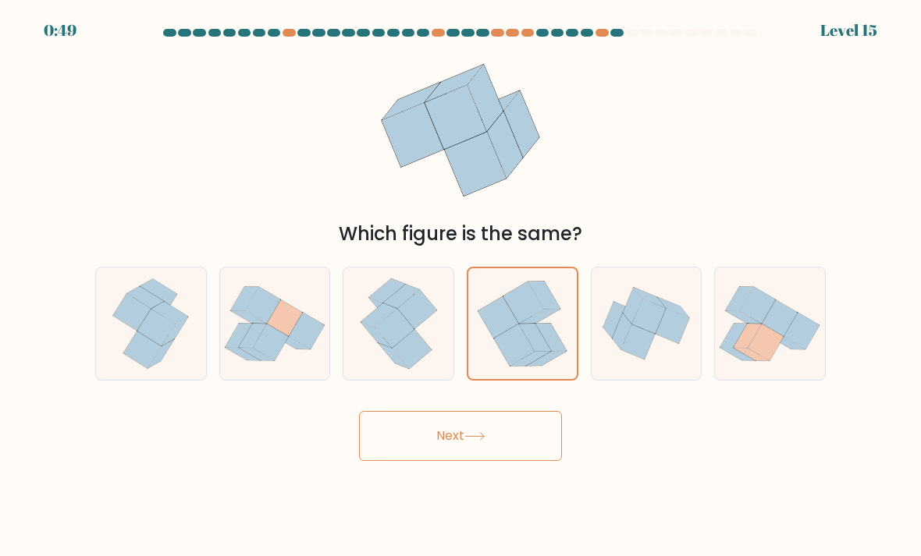
radio input "true"
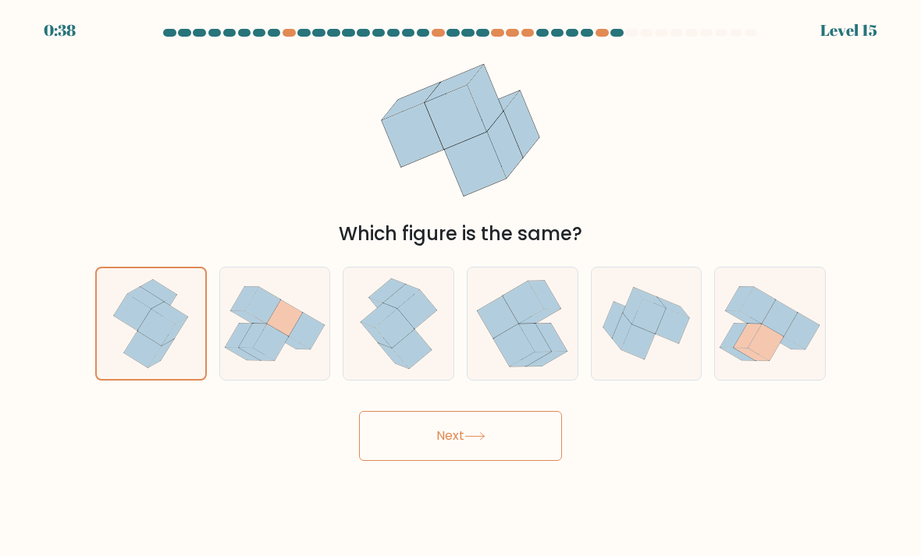
click at [634, 295] on icon at bounding box center [646, 324] width 110 height 92
click at [461, 286] on input "e." at bounding box center [460, 283] width 1 height 8
radio input "true"
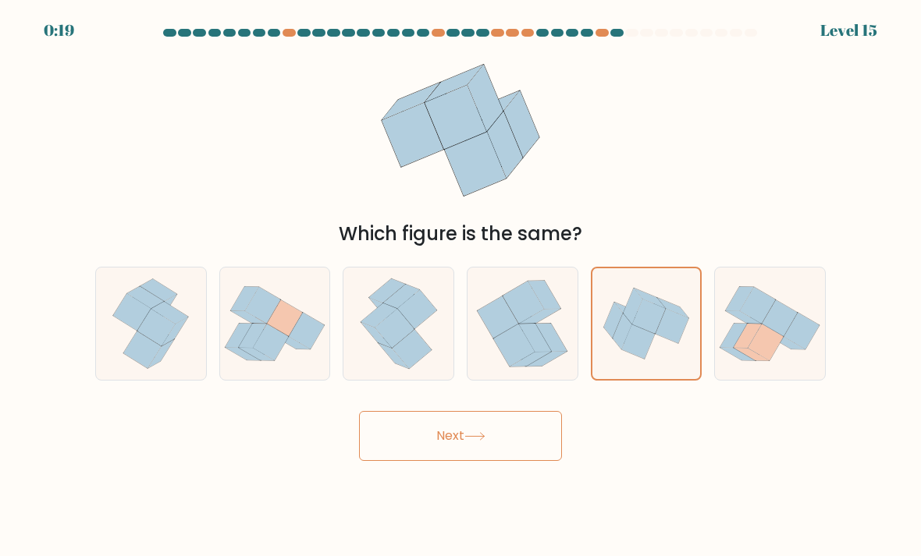
click at [156, 346] on icon at bounding box center [156, 327] width 38 height 37
click at [460, 286] on input "a." at bounding box center [460, 283] width 1 height 8
radio input "true"
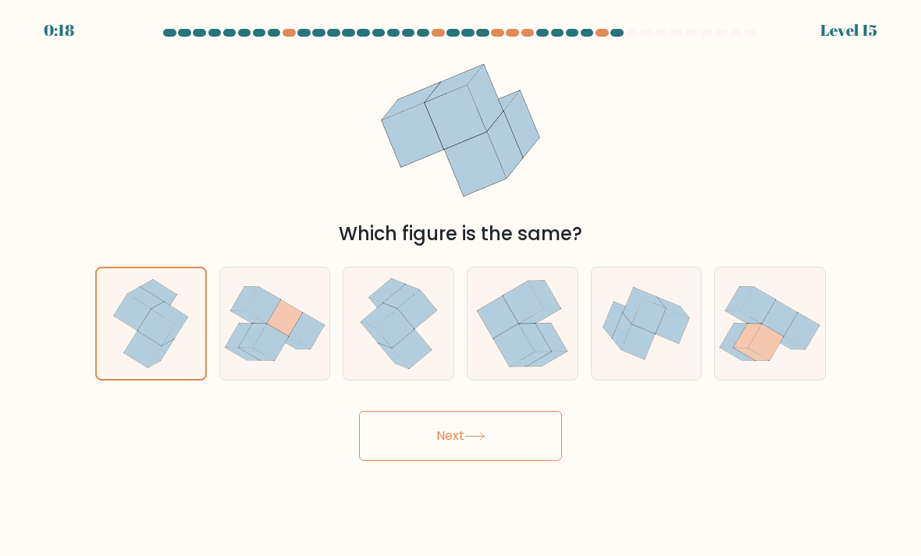
click at [484, 358] on icon at bounding box center [521, 324] width 101 height 112
click at [461, 286] on input "d." at bounding box center [460, 283] width 1 height 8
radio input "true"
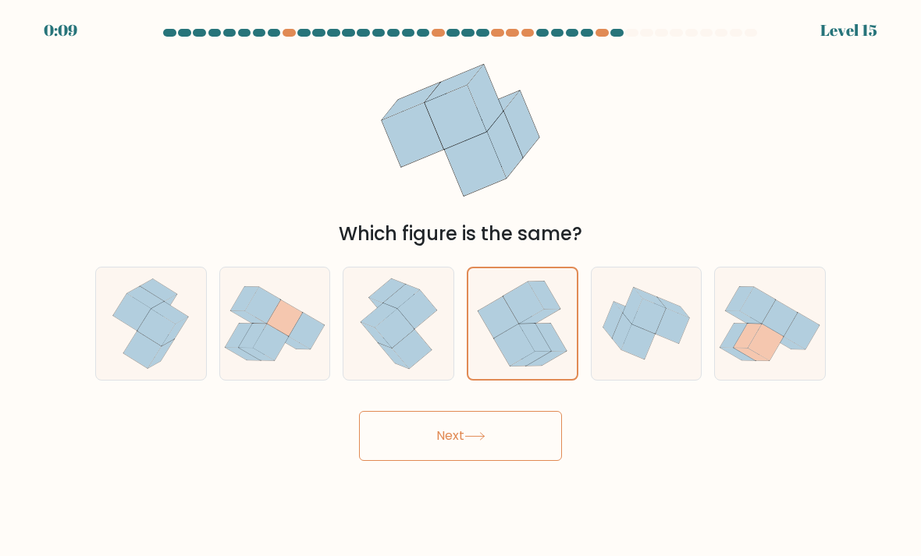
click at [152, 358] on icon at bounding box center [143, 350] width 38 height 37
click at [460, 286] on input "a." at bounding box center [460, 283] width 1 height 8
radio input "true"
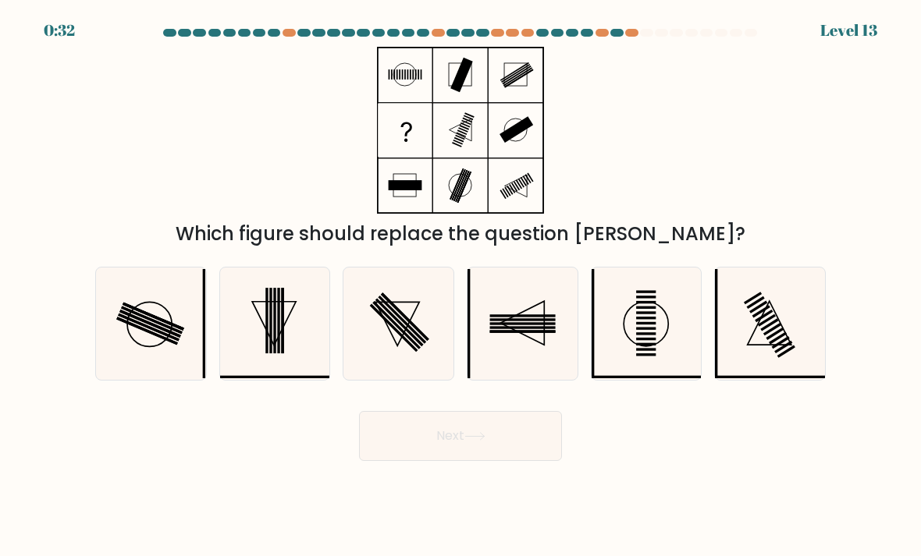
click at [773, 335] on icon at bounding box center [770, 324] width 110 height 110
click at [461, 286] on input "f." at bounding box center [460, 283] width 1 height 8
radio input "true"
click at [472, 460] on button "Next" at bounding box center [460, 436] width 203 height 50
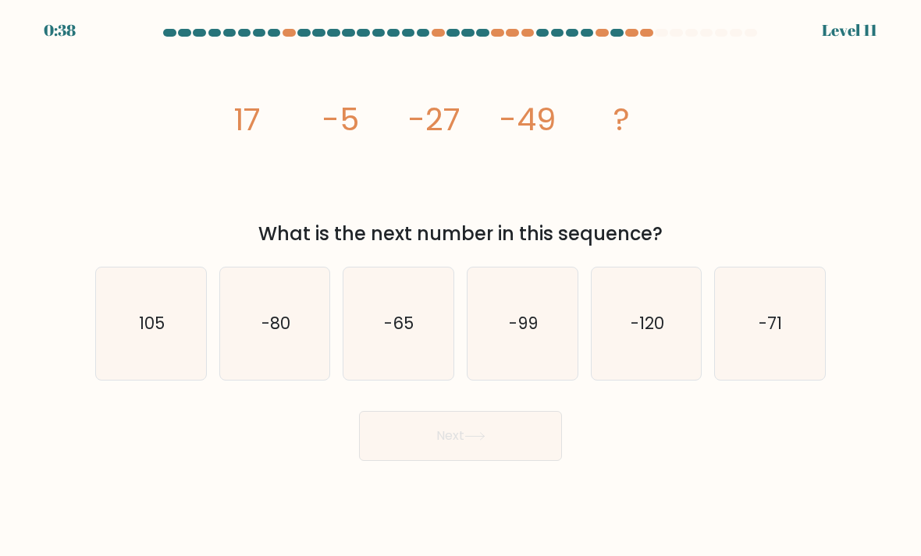
click at [772, 329] on text "-71" at bounding box center [770, 323] width 23 height 23
click at [461, 286] on input "f. -71" at bounding box center [460, 283] width 1 height 8
radio input "true"
click at [485, 461] on button "Next" at bounding box center [460, 436] width 203 height 50
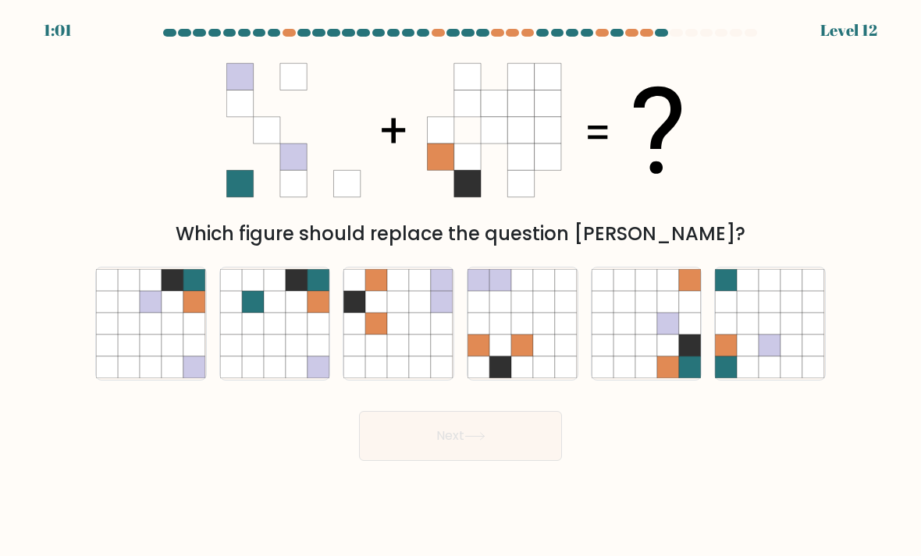
click at [149, 350] on icon at bounding box center [151, 346] width 22 height 22
click at [460, 286] on input "a." at bounding box center [460, 283] width 1 height 8
radio input "true"
click at [457, 453] on button "Next" at bounding box center [460, 436] width 203 height 50
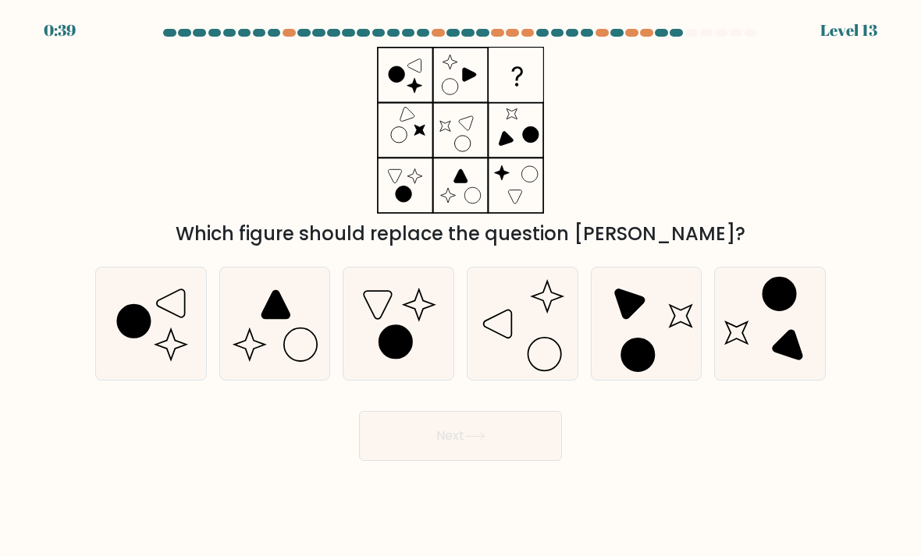
click at [277, 357] on icon at bounding box center [275, 324] width 110 height 110
click at [460, 286] on input "b." at bounding box center [460, 283] width 1 height 8
radio input "true"
click at [165, 365] on icon at bounding box center [151, 324] width 110 height 110
click at [460, 286] on input "a." at bounding box center [460, 283] width 1 height 8
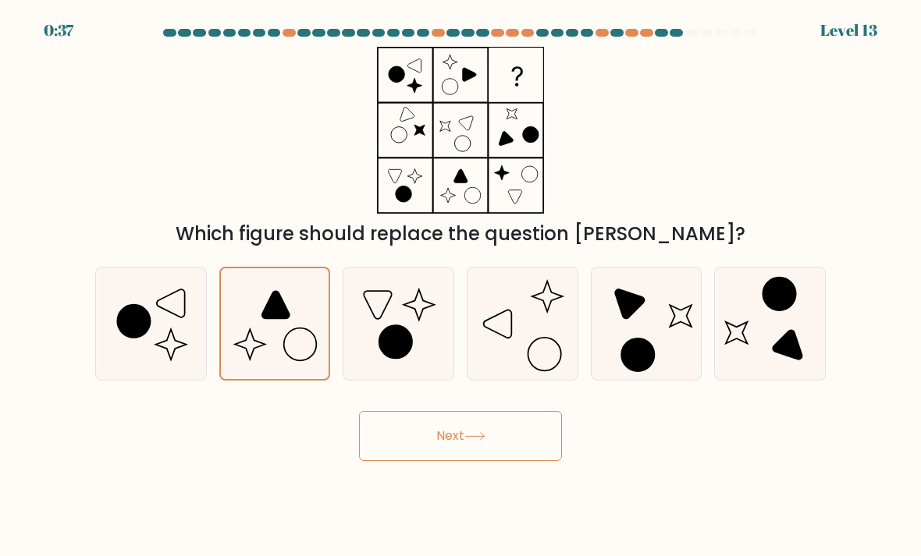
radio input "true"
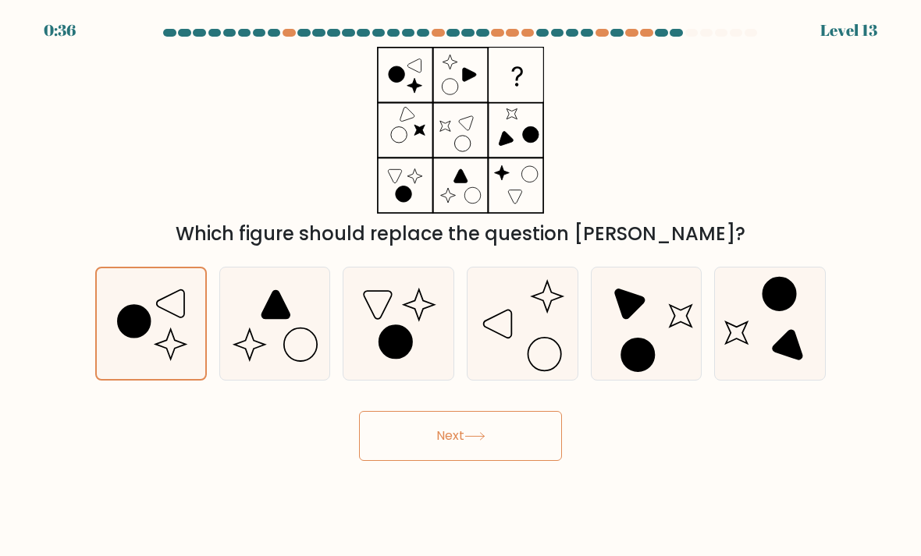
click at [484, 440] on button "Next" at bounding box center [460, 436] width 203 height 50
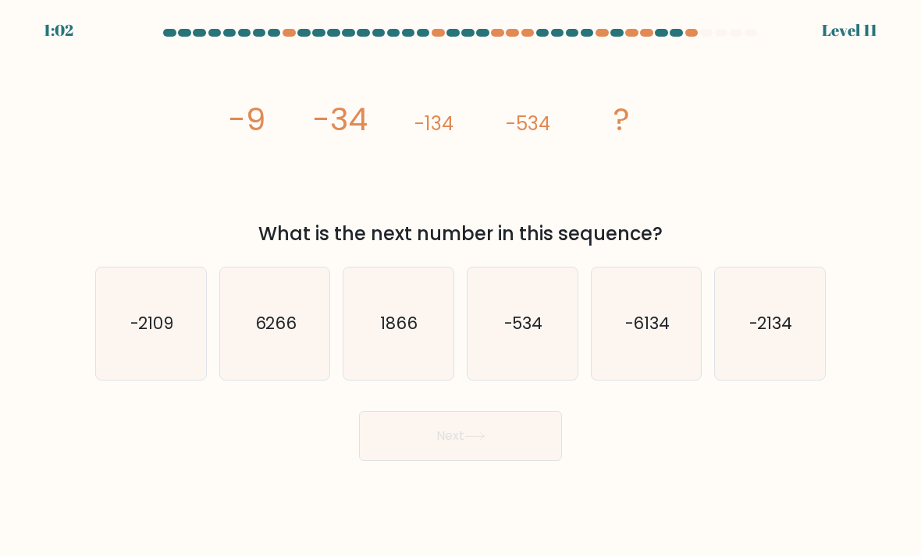
click at [781, 335] on text "-2134" at bounding box center [771, 323] width 44 height 23
click at [461, 286] on input "f. -2134" at bounding box center [460, 283] width 1 height 8
radio input "true"
click at [541, 445] on button "Next" at bounding box center [460, 436] width 203 height 50
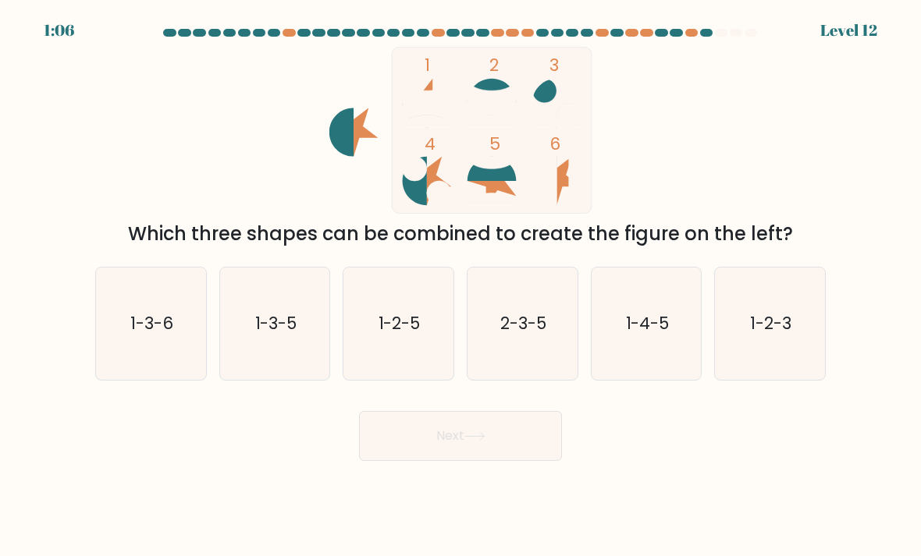
click at [403, 335] on text "1-2-5" at bounding box center [399, 323] width 42 height 23
click at [460, 286] on input "c. 1-2-5" at bounding box center [460, 283] width 1 height 8
radio input "true"
click at [446, 461] on button "Next" at bounding box center [460, 436] width 203 height 50
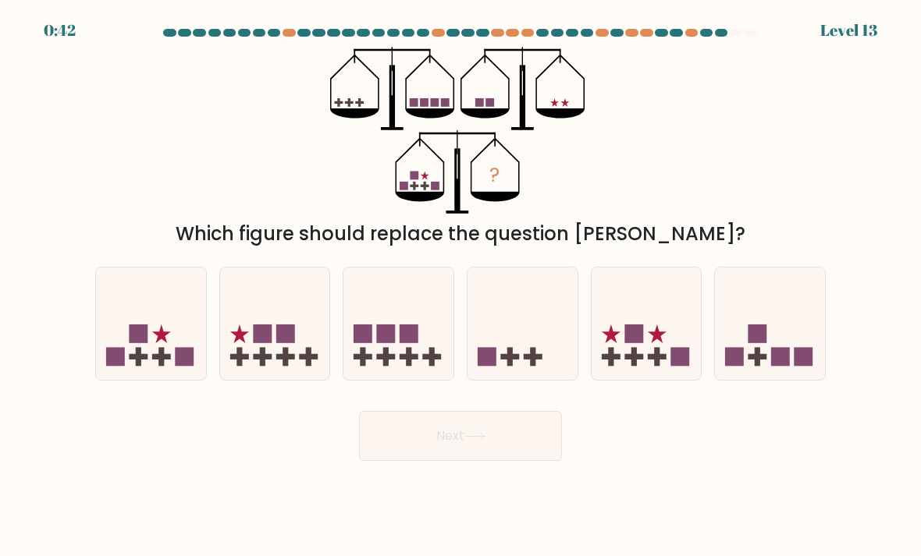
click at [648, 359] on icon at bounding box center [646, 324] width 110 height 91
click at [461, 286] on input "e." at bounding box center [460, 283] width 1 height 8
radio input "true"
click at [164, 358] on icon at bounding box center [151, 324] width 110 height 91
click at [460, 286] on input "a." at bounding box center [460, 283] width 1 height 8
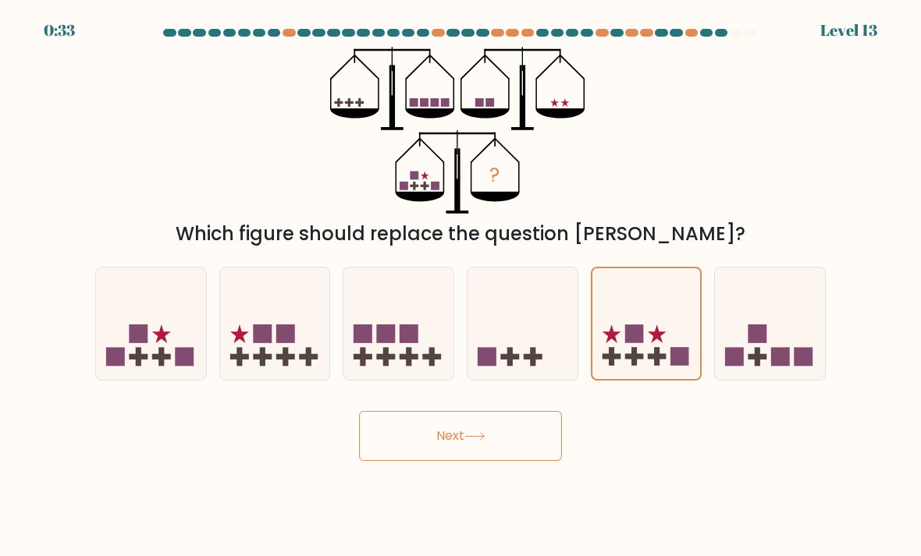
radio input "true"
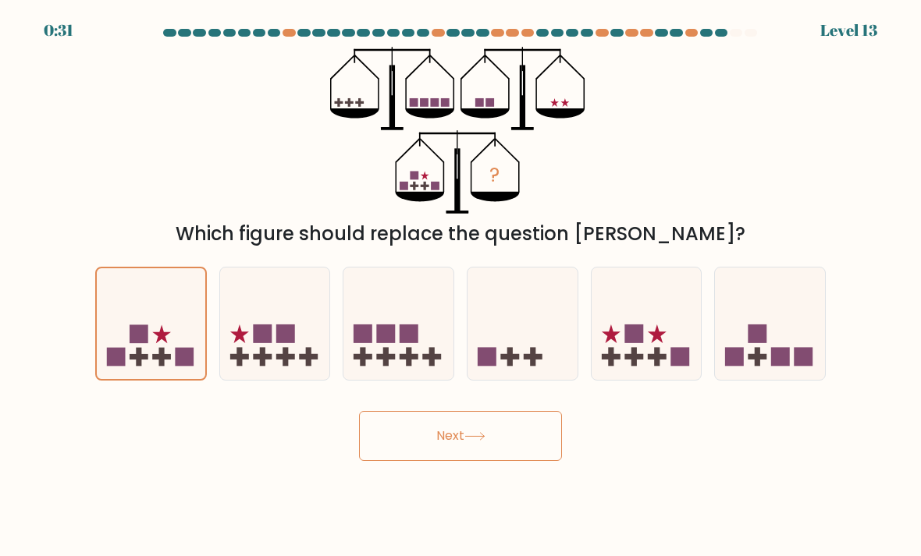
click at [445, 456] on button "Next" at bounding box center [460, 436] width 203 height 50
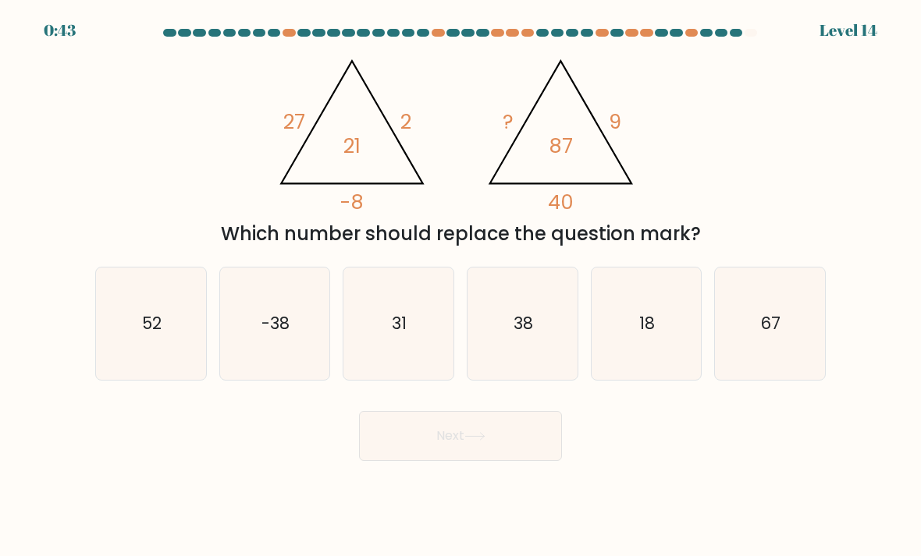
click at [523, 370] on icon "38" at bounding box center [522, 324] width 110 height 110
click at [461, 286] on input "d. 38" at bounding box center [460, 283] width 1 height 8
radio input "true"
click at [527, 461] on button "Next" at bounding box center [460, 436] width 203 height 50
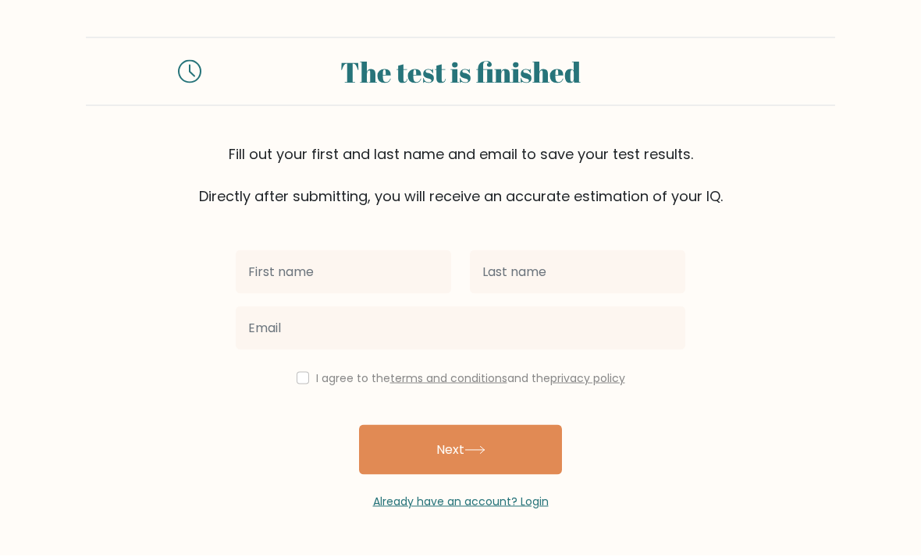
scroll to position [50, 0]
click at [389, 250] on input "text" at bounding box center [343, 272] width 215 height 44
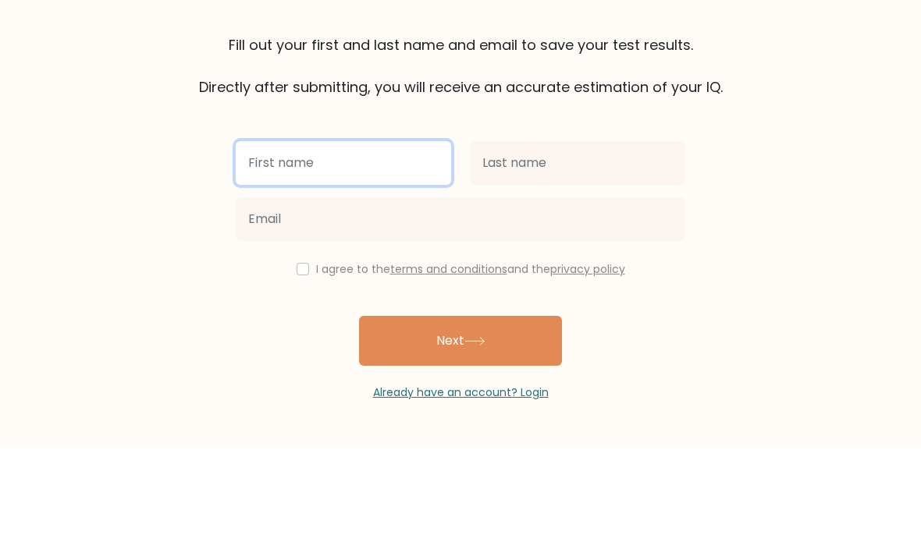
type input "[PERSON_NAME]"
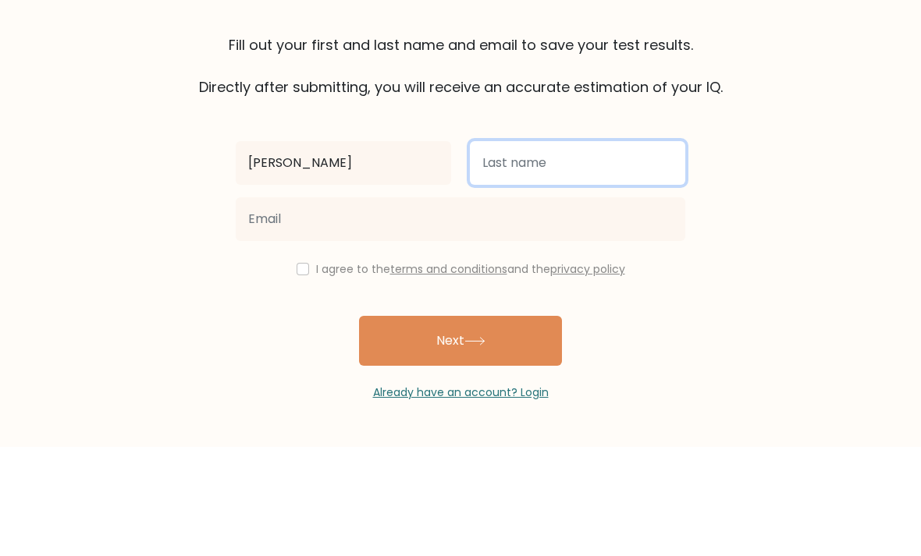
type input "[PERSON_NAME]"
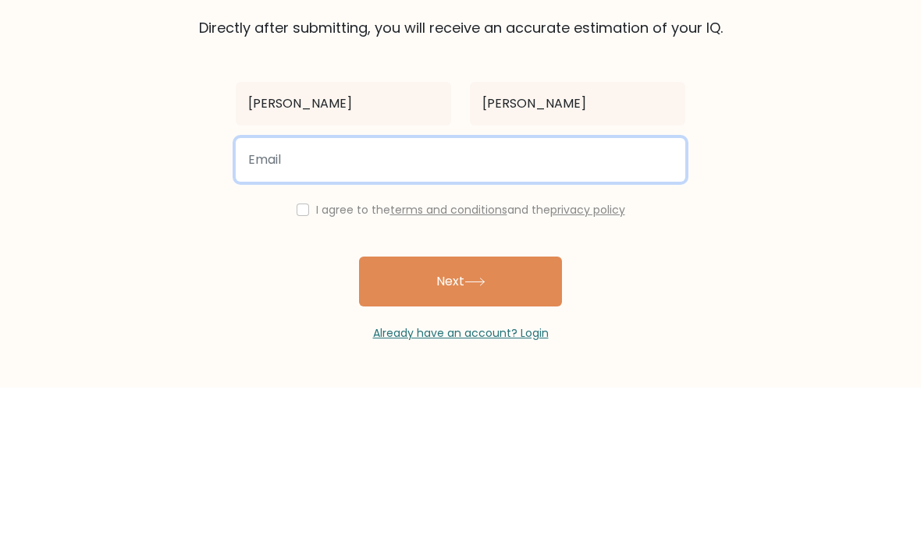
type input "q"
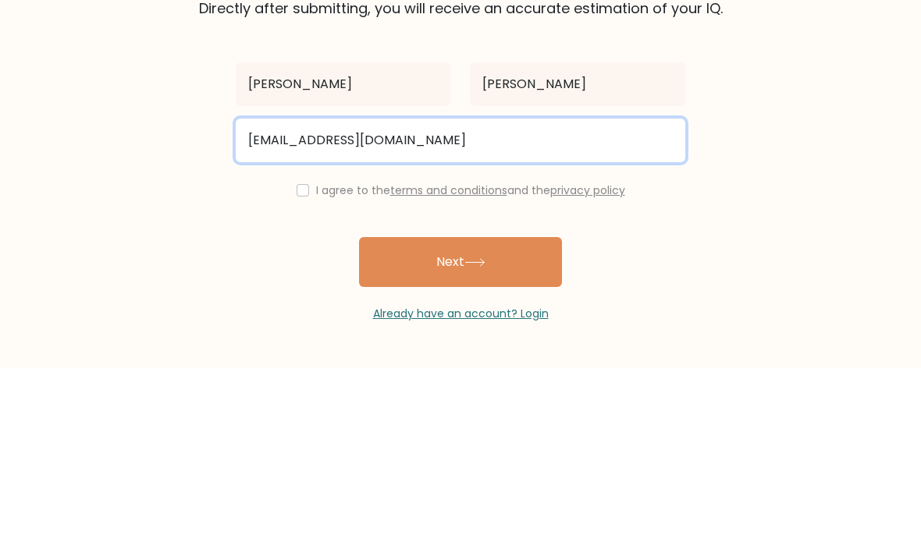
type input "[EMAIL_ADDRESS][DOMAIN_NAME]"
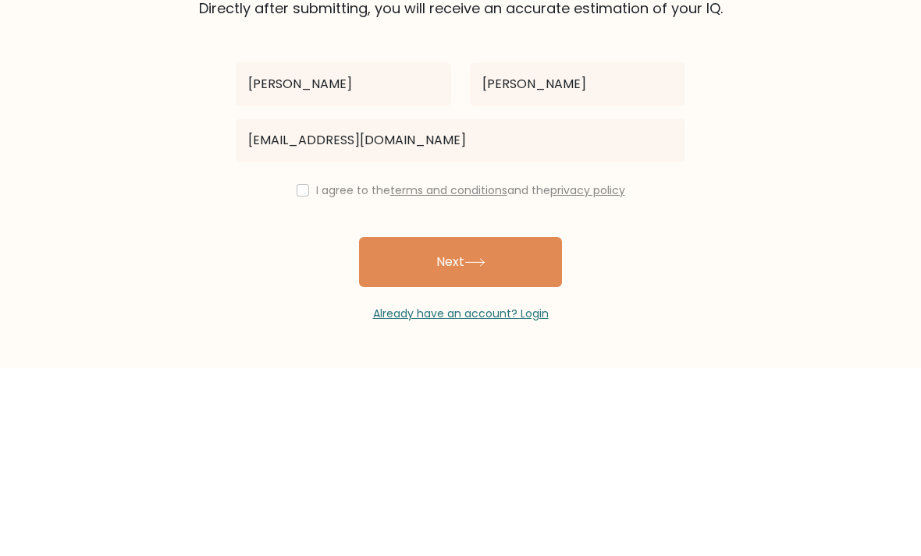
click at [291, 369] on div "I agree to the terms and conditions and the privacy policy" at bounding box center [460, 378] width 468 height 19
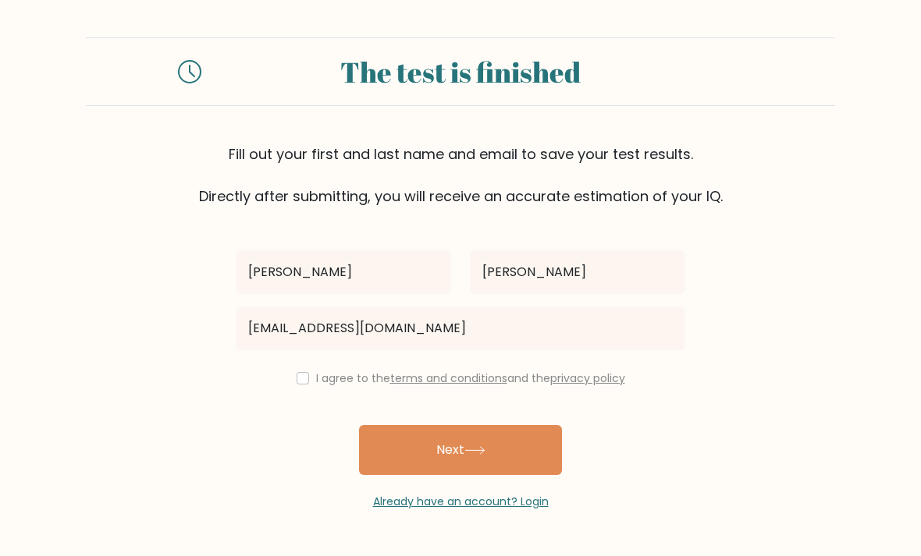
scroll to position [0, 0]
click at [302, 371] on div "I agree to the terms and conditions and the privacy policy" at bounding box center [460, 378] width 468 height 19
click at [303, 381] on input "checkbox" at bounding box center [302, 378] width 12 height 12
checkbox input "true"
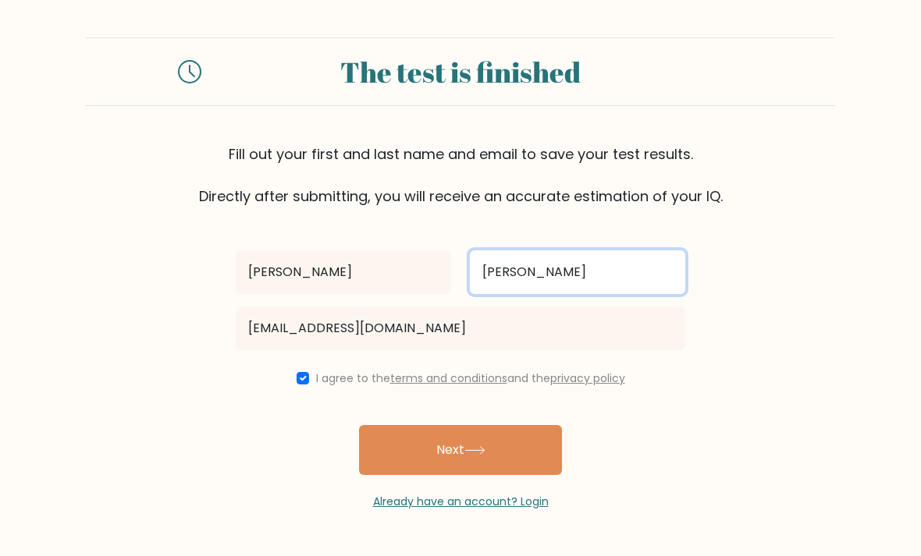
click at [569, 263] on input "[PERSON_NAME]" at bounding box center [577, 272] width 215 height 44
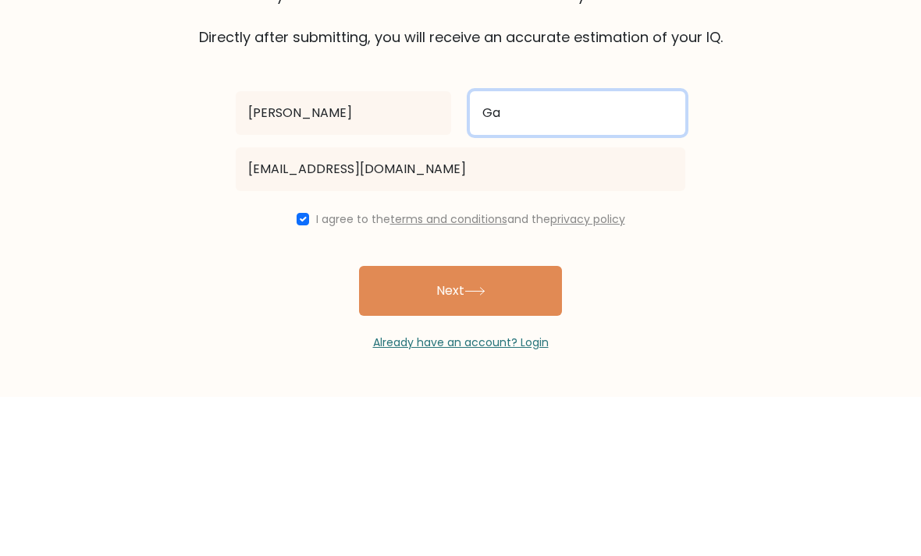
type input "G"
type input "[PERSON_NAME]"
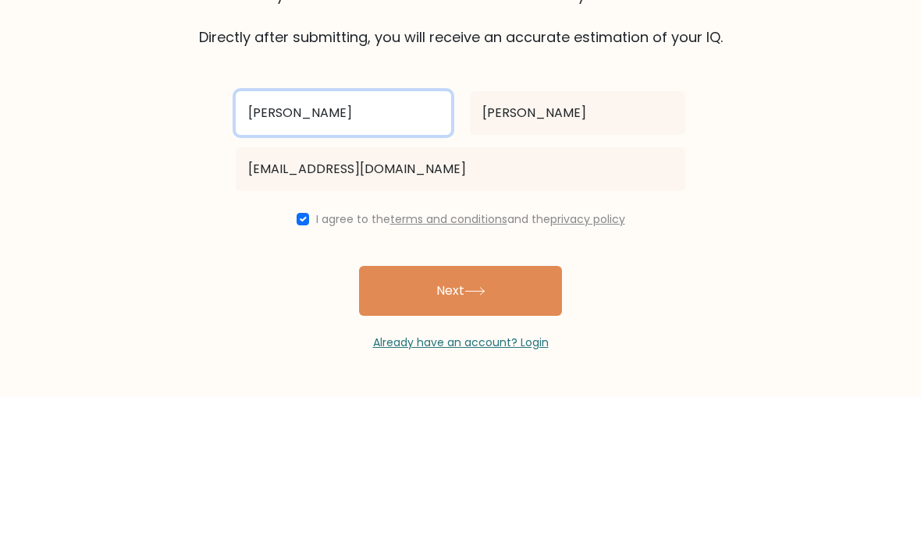
click at [353, 250] on input "[PERSON_NAME]" at bounding box center [343, 272] width 215 height 44
type input "A"
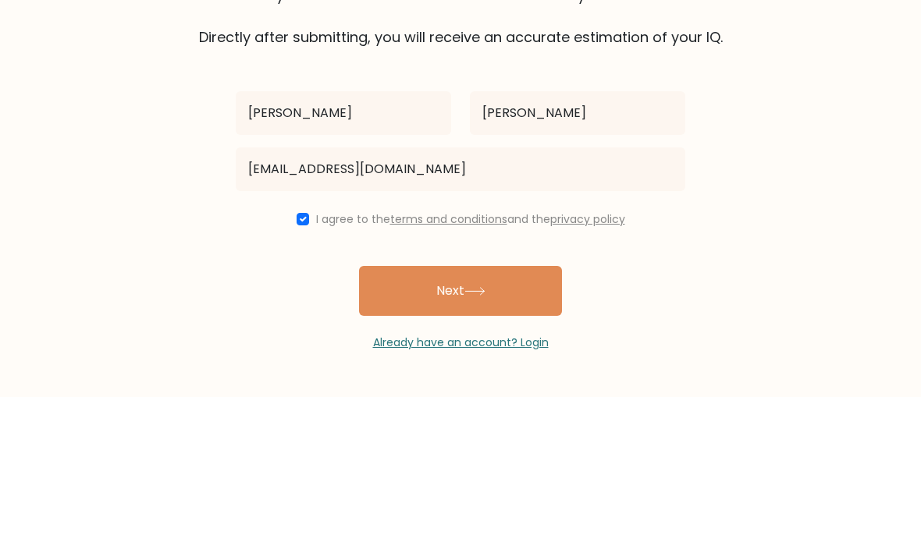
scroll to position [50, 0]
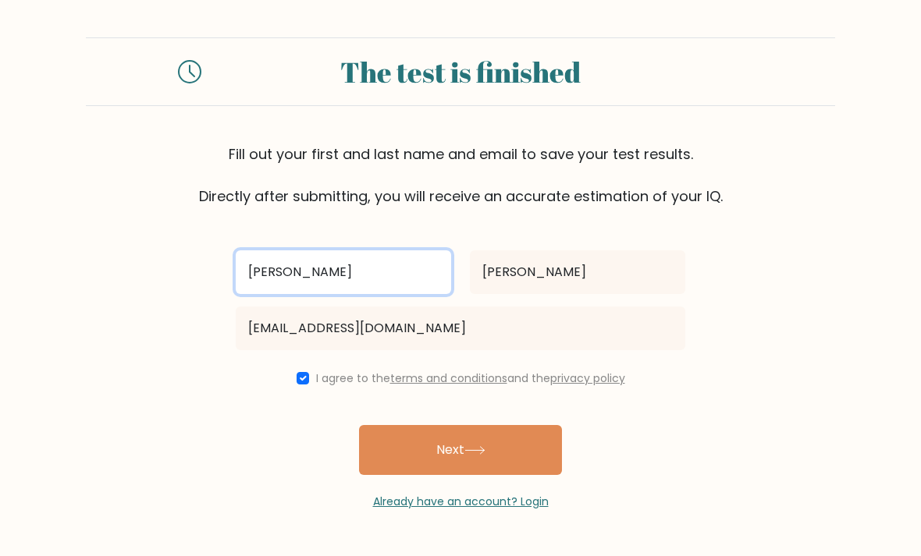
type input "[PERSON_NAME]"
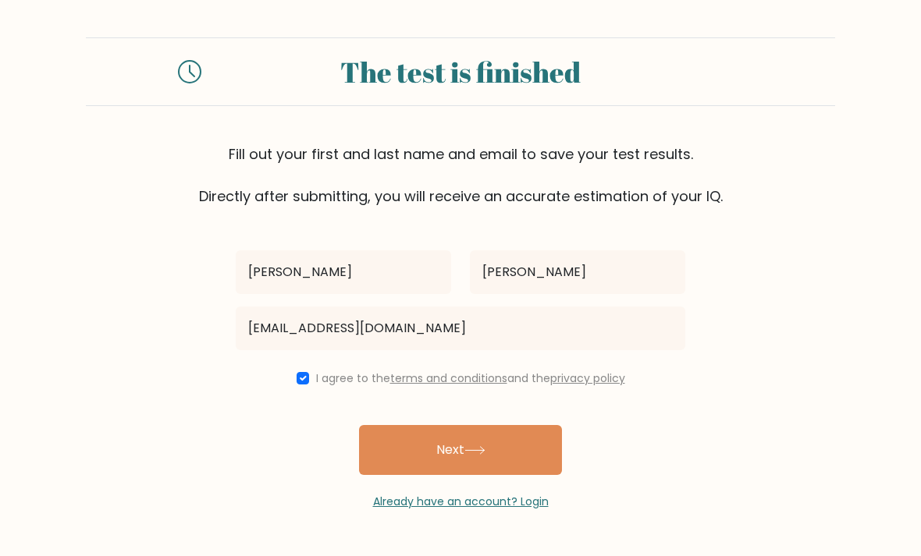
click at [478, 425] on button "Next" at bounding box center [460, 450] width 203 height 50
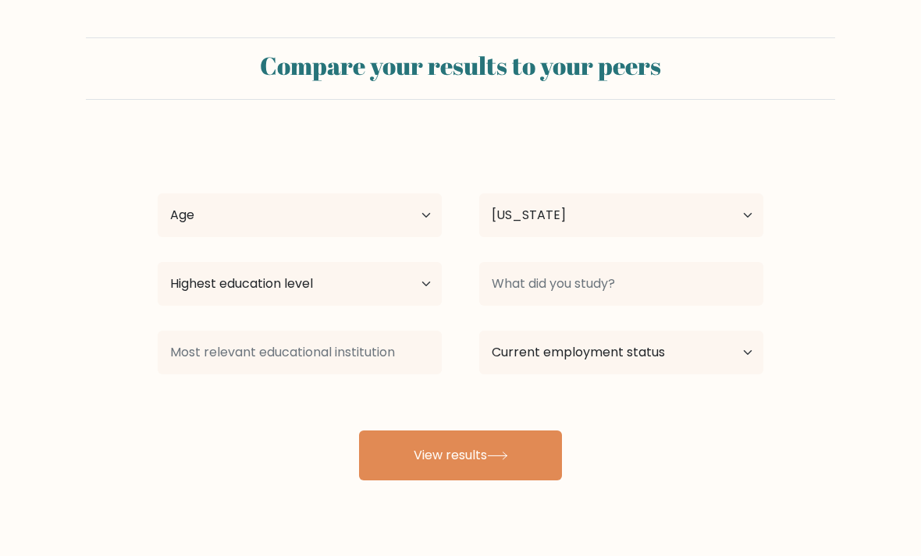
select select "PR"
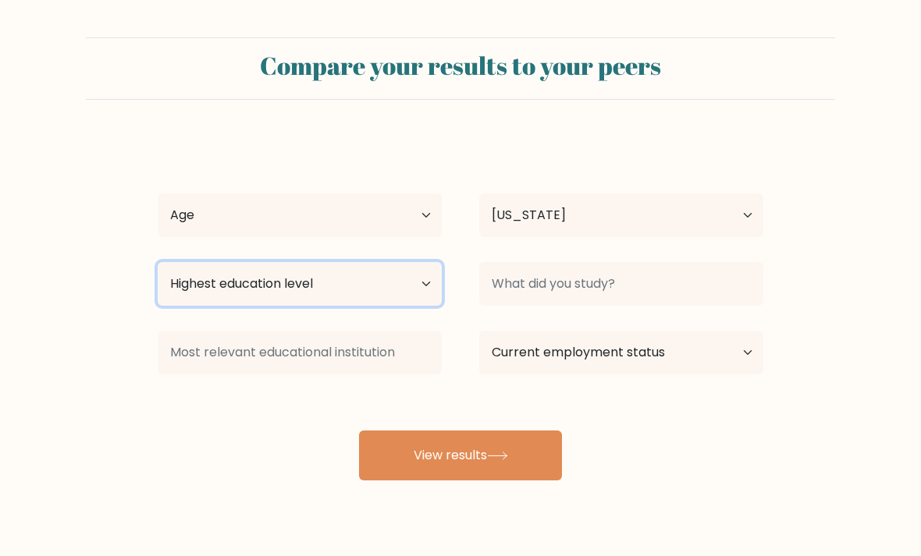
click at [214, 286] on select "Highest education level No schooling Primary Lower Secondary Upper Secondary Oc…" at bounding box center [300, 284] width 284 height 44
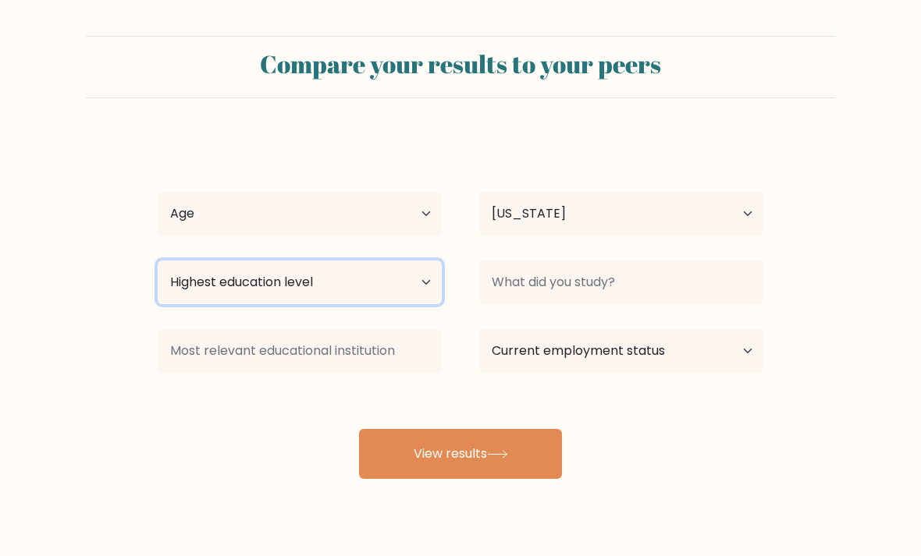
click at [243, 276] on select "Highest education level No schooling Primary Lower Secondary Upper Secondary Oc…" at bounding box center [300, 283] width 284 height 44
select select "upper_secondary"
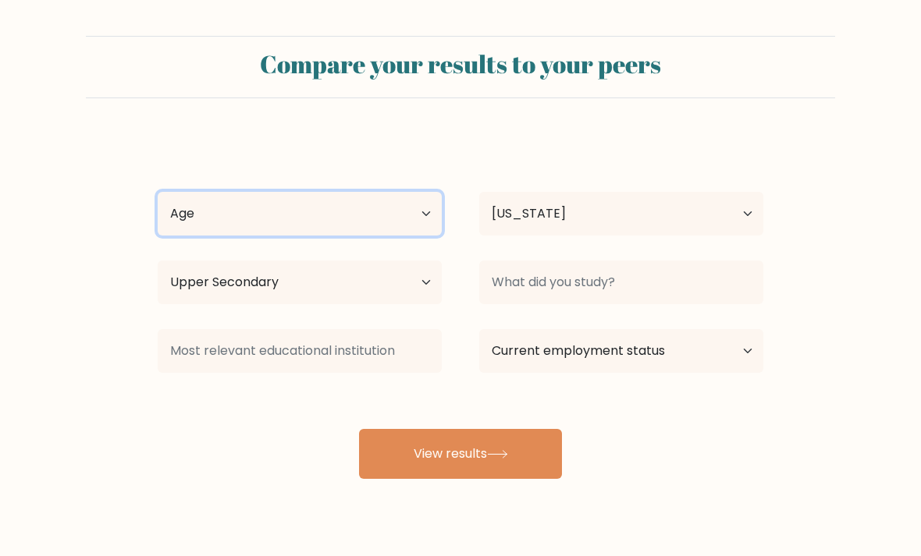
click at [183, 201] on select "Age Under 18 years old 18-24 years old 25-34 years old 35-44 years old 45-54 ye…" at bounding box center [300, 214] width 284 height 44
select select "min_18"
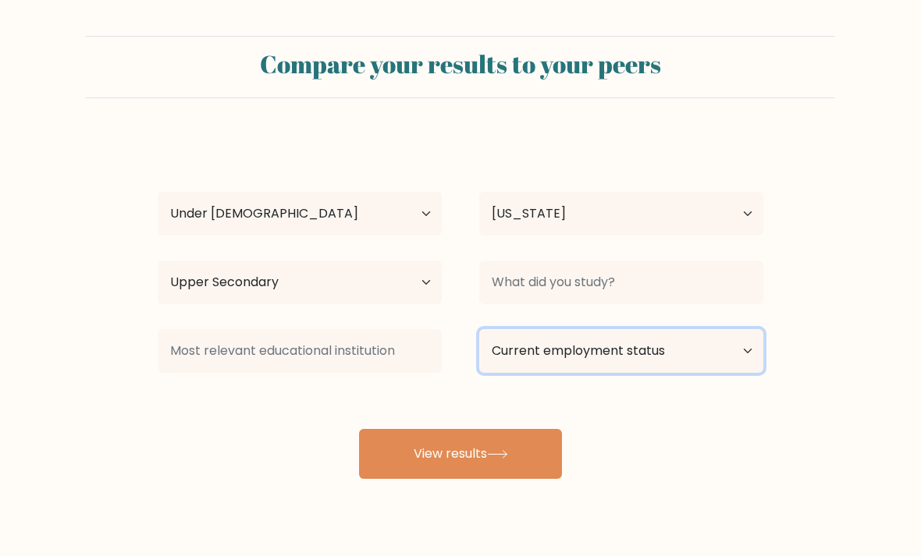
click at [674, 348] on select "Current employment status Employed Student Retired Other / prefer not to answer" at bounding box center [621, 351] width 284 height 44
select select "student"
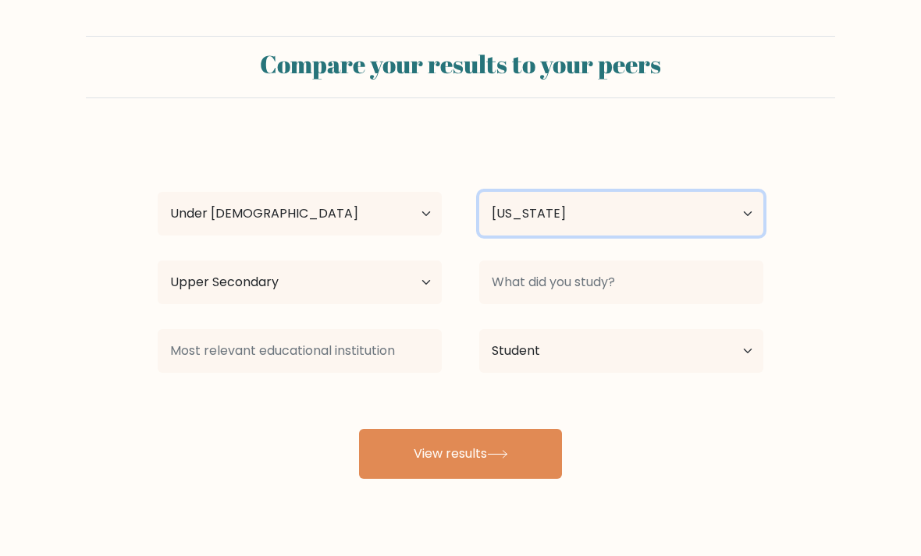
click at [690, 213] on select "Country Afghanistan Albania Algeria American Samoa Andorra Angola Anguilla Anta…" at bounding box center [621, 214] width 284 height 44
select select "US"
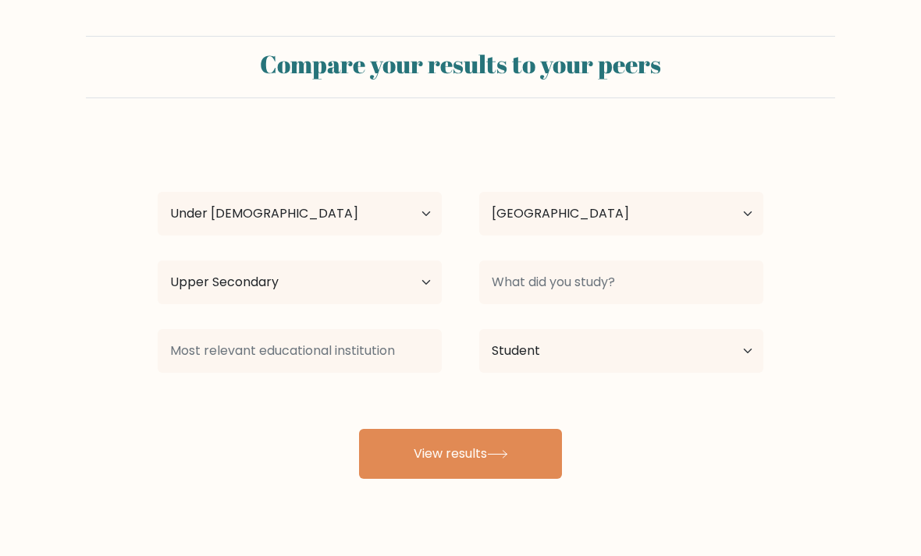
click at [506, 466] on button "View results" at bounding box center [460, 454] width 203 height 50
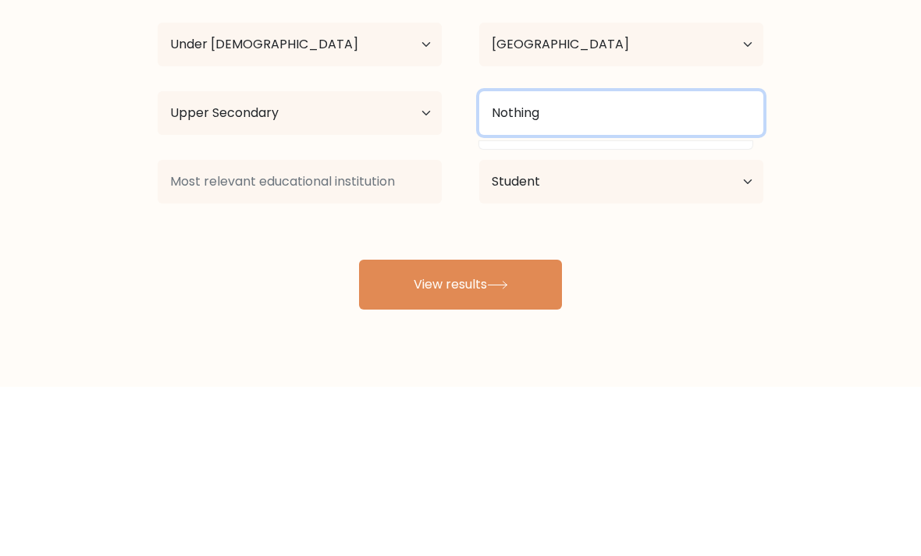
type input "Nothing"
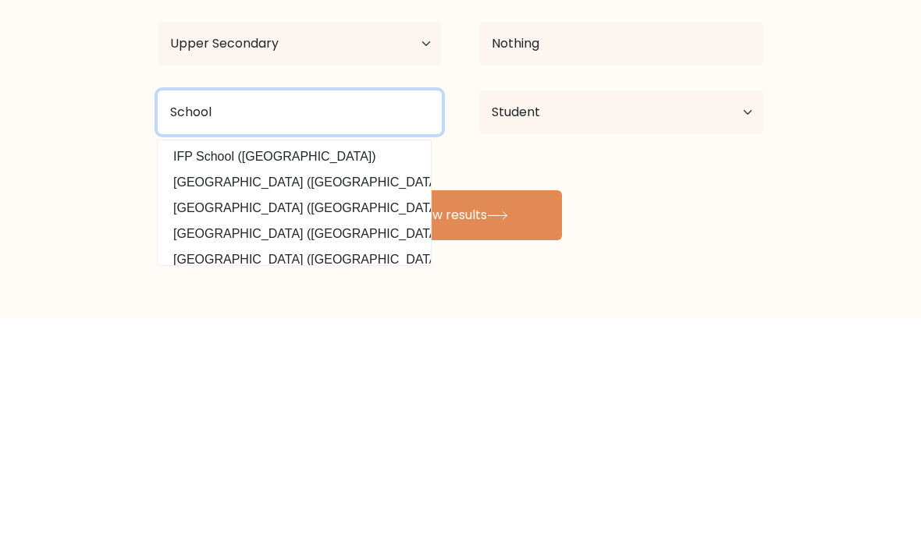
type input "School"
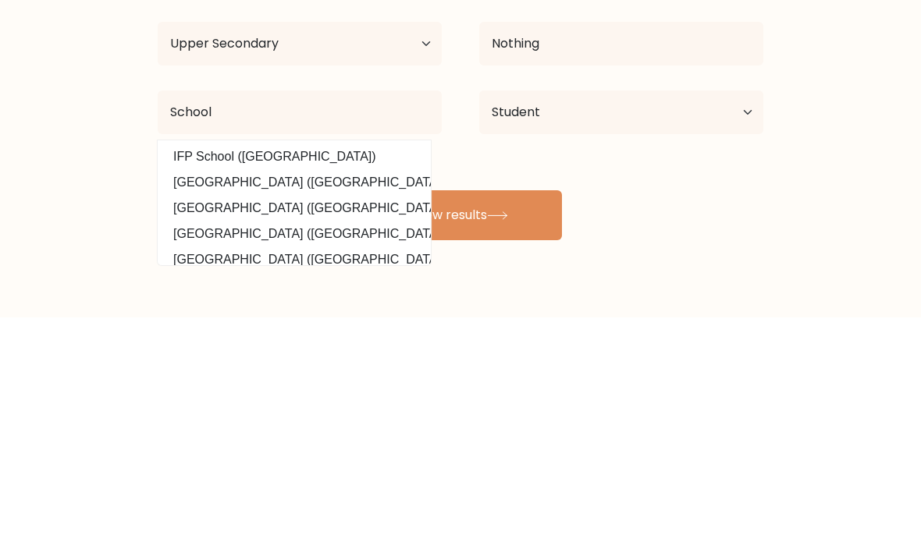
click at [536, 429] on button "View results" at bounding box center [460, 454] width 203 height 50
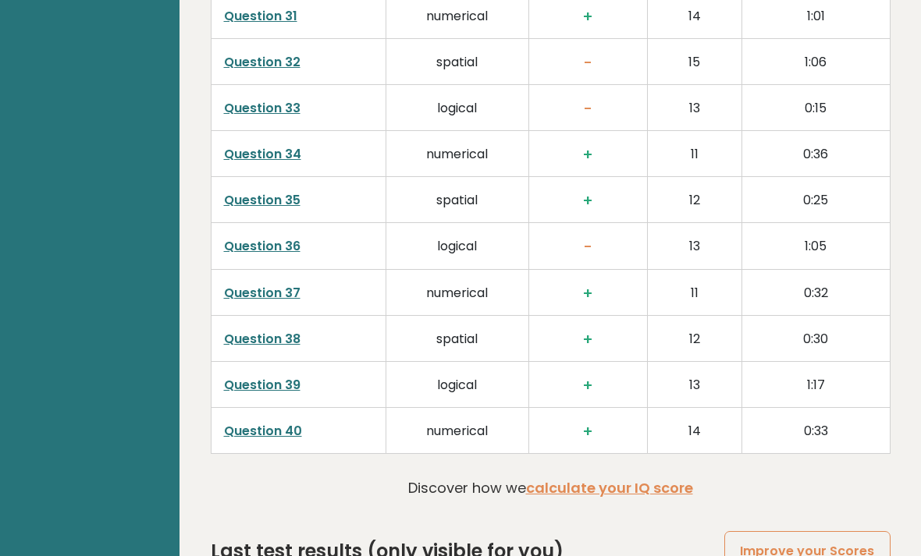
scroll to position [3891, 0]
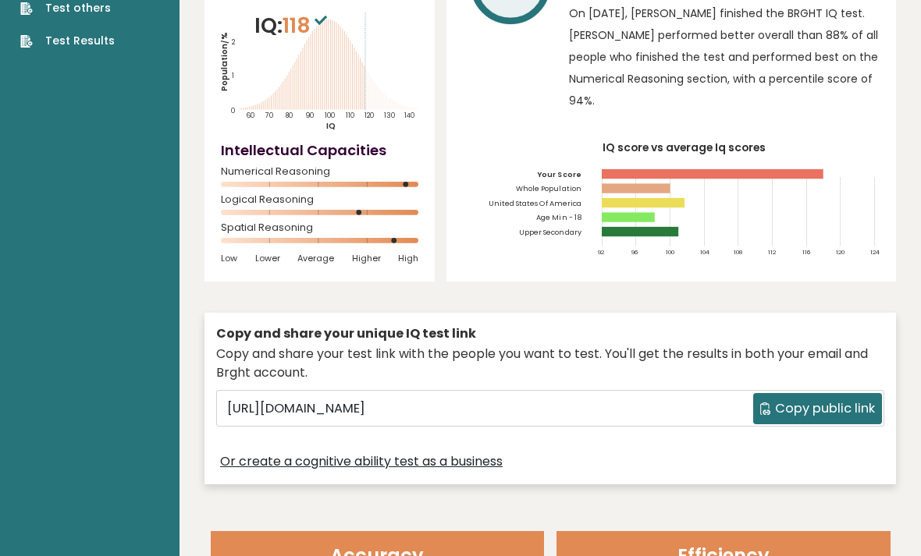
scroll to position [0, 0]
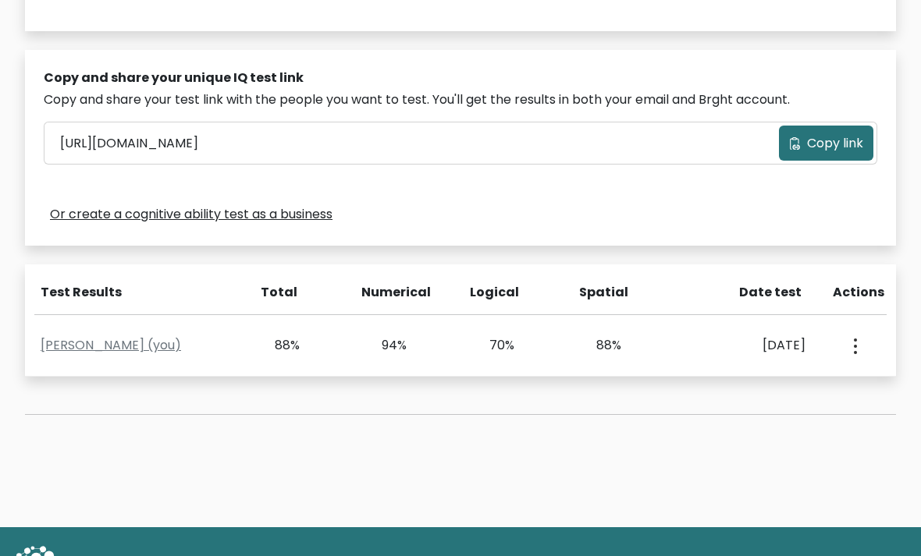
scroll to position [459, 0]
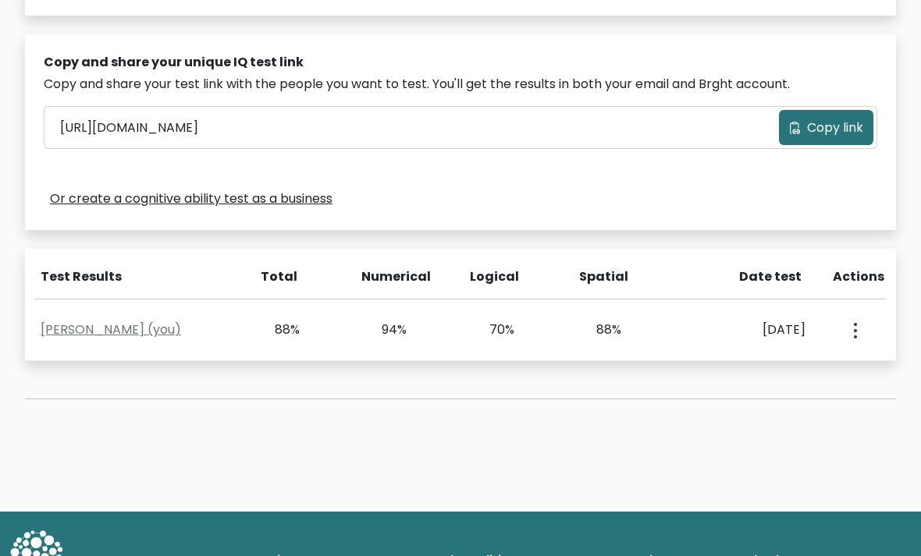
click at [851, 336] on button "button" at bounding box center [853, 330] width 12 height 48
click at [764, 468] on div "Test the IQ of other people 40 questions 30 minutes English Create your unique …" at bounding box center [460, 69] width 921 height 885
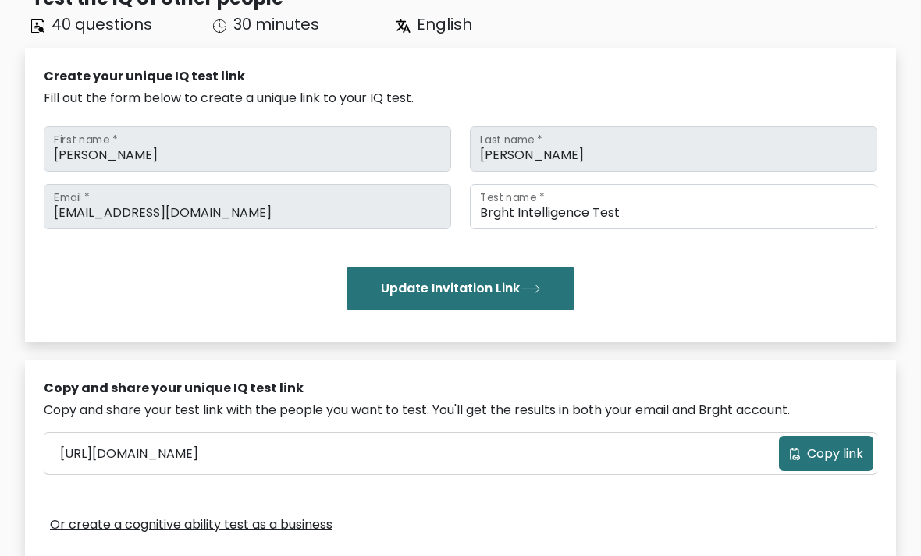
scroll to position [0, 0]
